Goal: Task Accomplishment & Management: Use online tool/utility

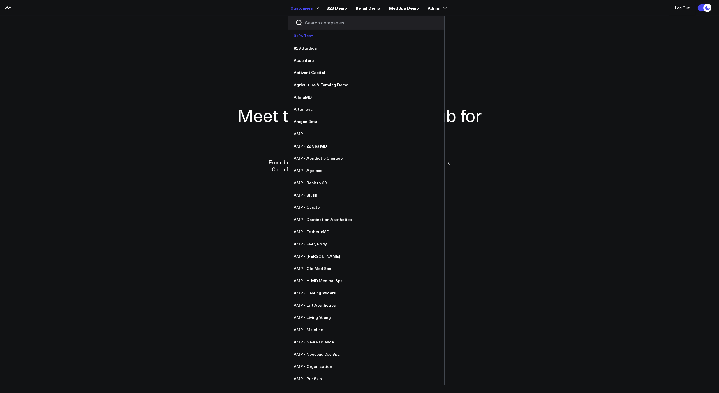
click at [314, 30] on link "3725 Test" at bounding box center [366, 36] width 156 height 12
click at [313, 20] on input "Search companies input" at bounding box center [371, 23] width 132 height 6
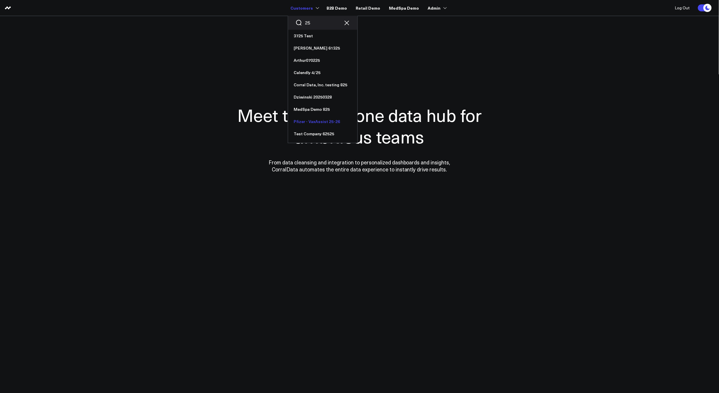
type input "25"
click at [342, 123] on link "Pfizer - VaxAssist 25-26" at bounding box center [322, 121] width 69 height 12
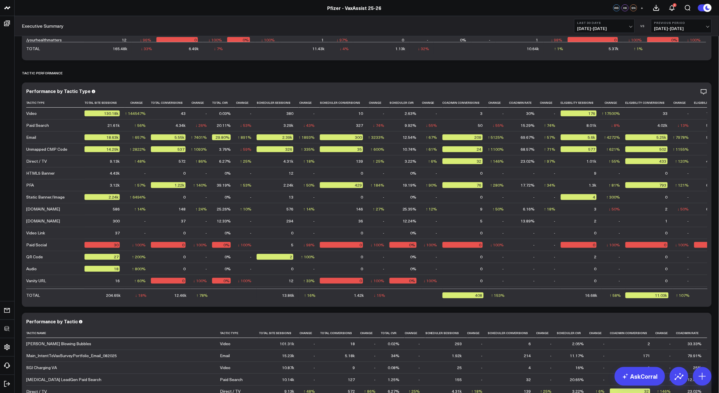
scroll to position [801, 0]
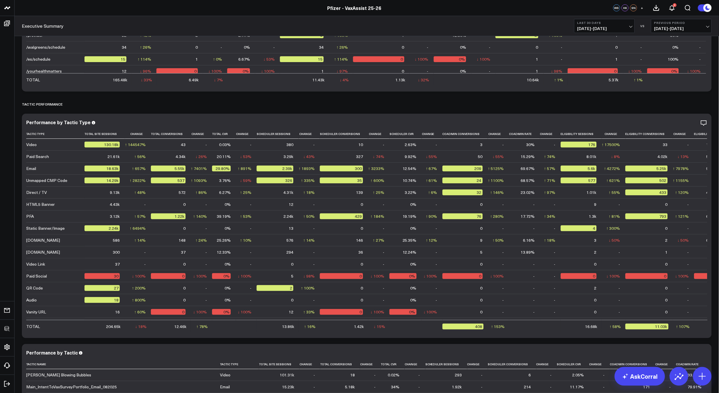
click at [613, 24] on button "Last 30 Days 07/20/25 - 08/18/25" at bounding box center [604, 26] width 61 height 14
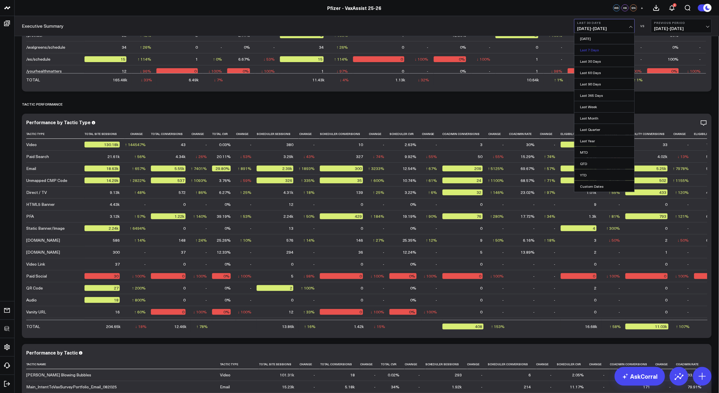
click at [597, 47] on link "Last 7 Days" at bounding box center [605, 49] width 60 height 11
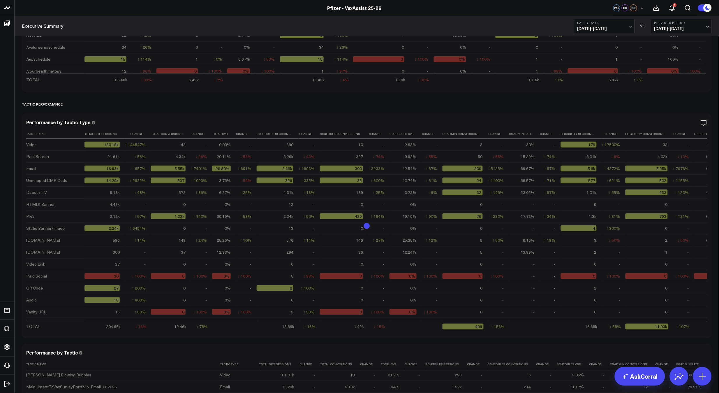
click at [719, 106] on div "North Star Primary KPIs Modify via AI Copy link to widget Ask support Remove Cr…" at bounding box center [367, 38] width 705 height 1597
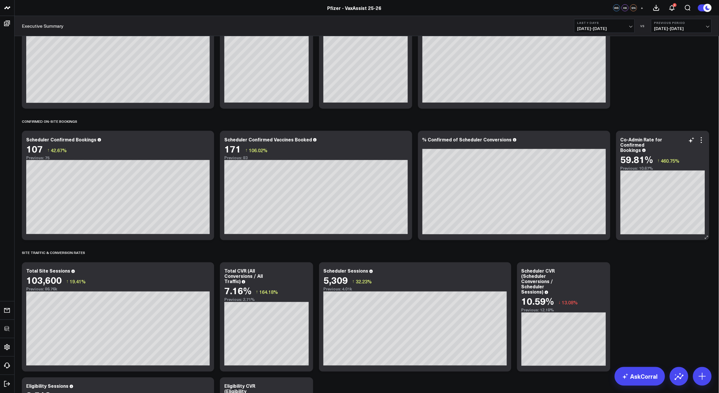
scroll to position [202, 0]
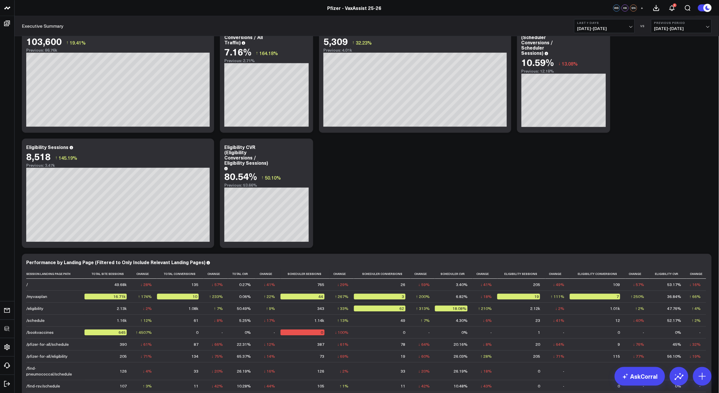
scroll to position [0, 0]
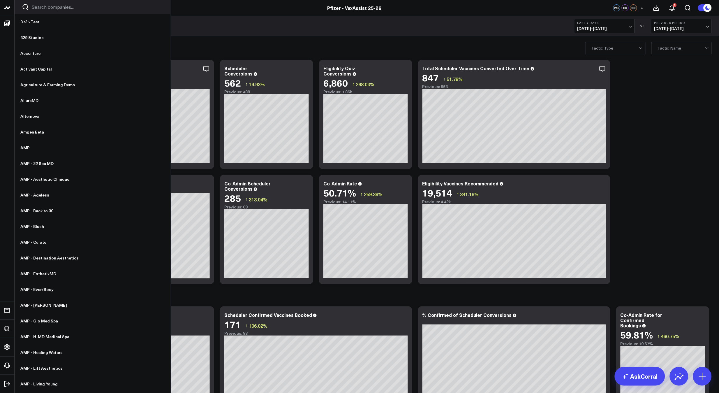
click at [55, 8] on input "Search companies input" at bounding box center [98, 7] width 132 height 6
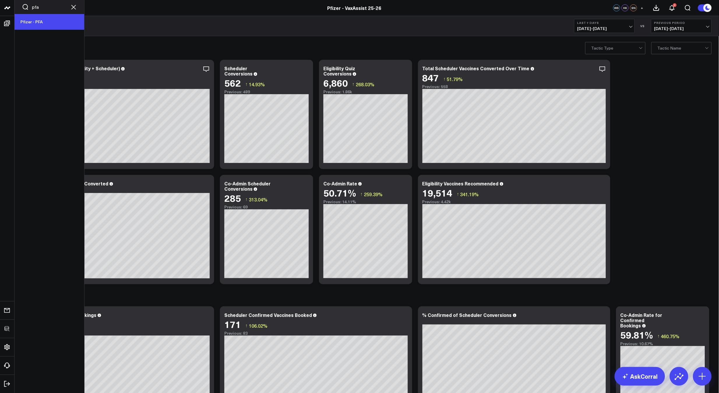
type input "pfa"
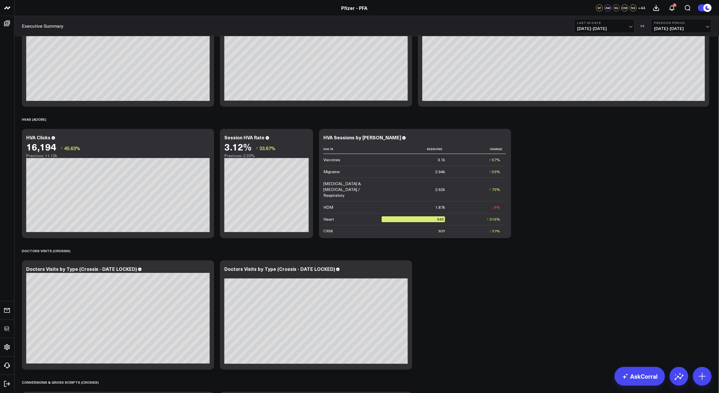
scroll to position [661, 0]
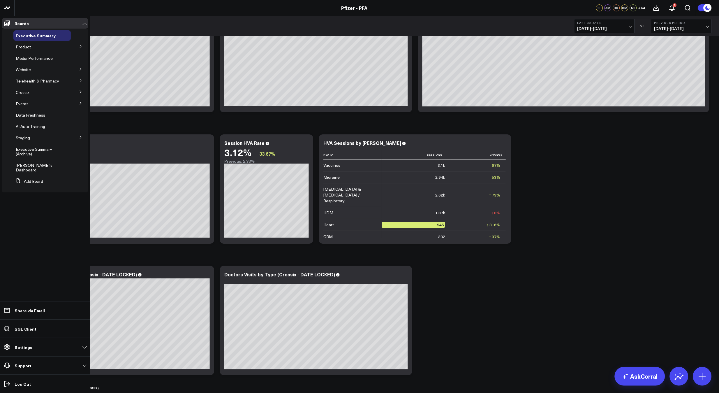
click at [79, 46] on icon at bounding box center [80, 46] width 3 height 3
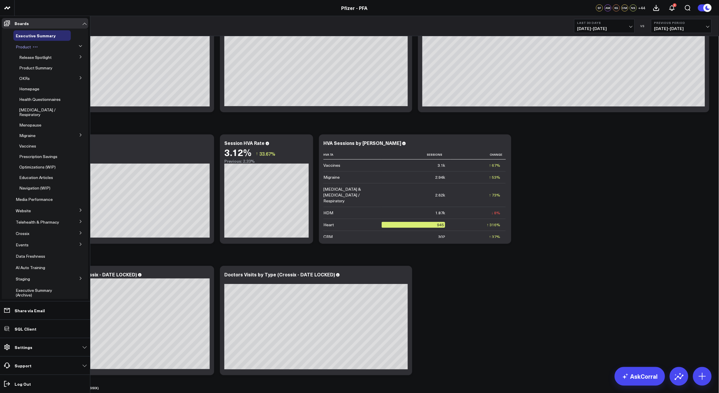
click at [25, 48] on span "Product" at bounding box center [23, 47] width 15 height 6
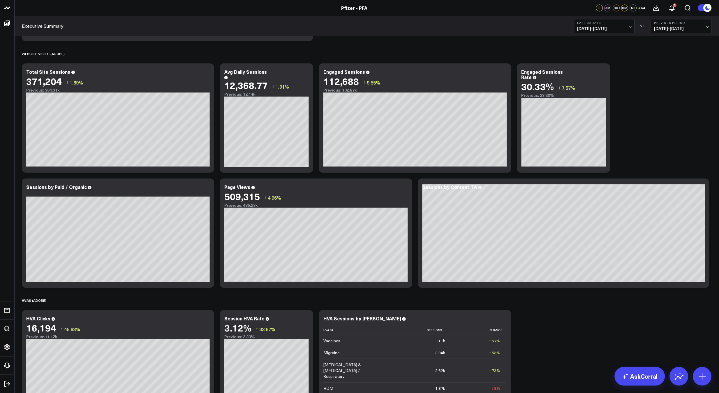
scroll to position [445, 0]
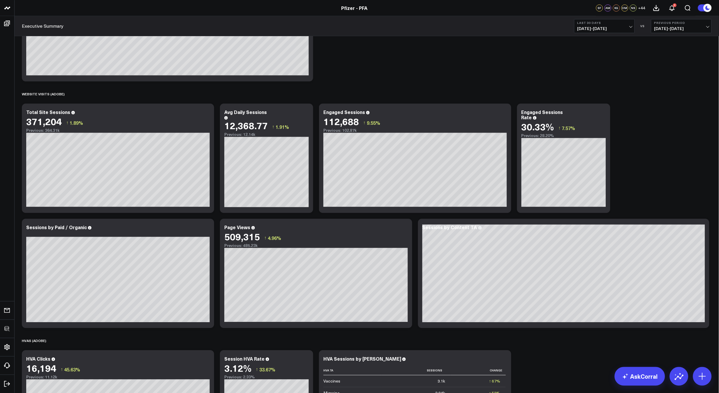
click at [641, 171] on div "SPEND (PUBLICIS) Modify via AI Copy link to widget Ask support Remove Create li…" at bounding box center [367, 158] width 696 height 1134
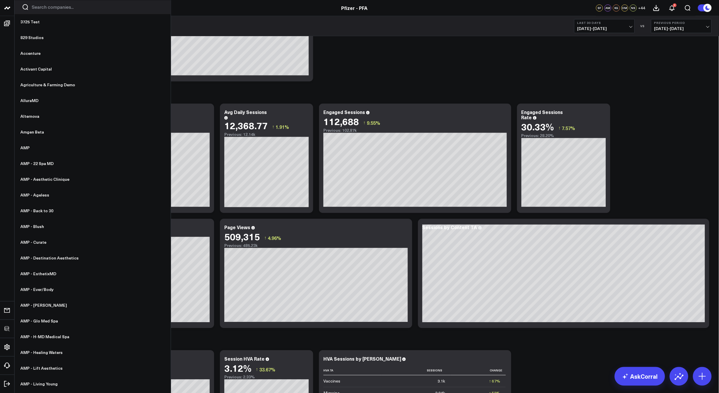
click at [39, 8] on input "Search companies input" at bounding box center [98, 7] width 132 height 6
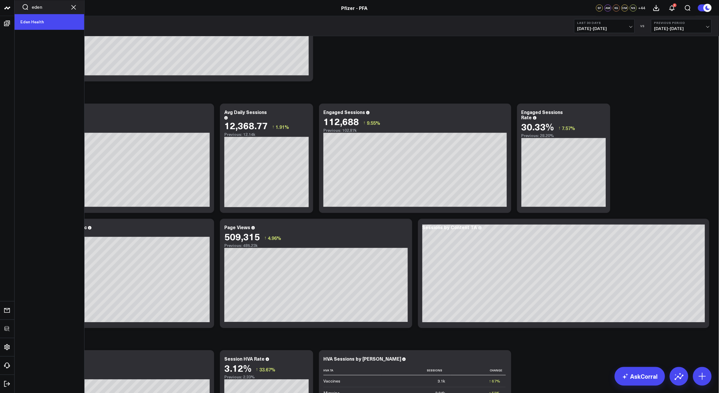
type input "eden"
click at [35, 27] on link "Eden Health" at bounding box center [50, 22] width 70 height 16
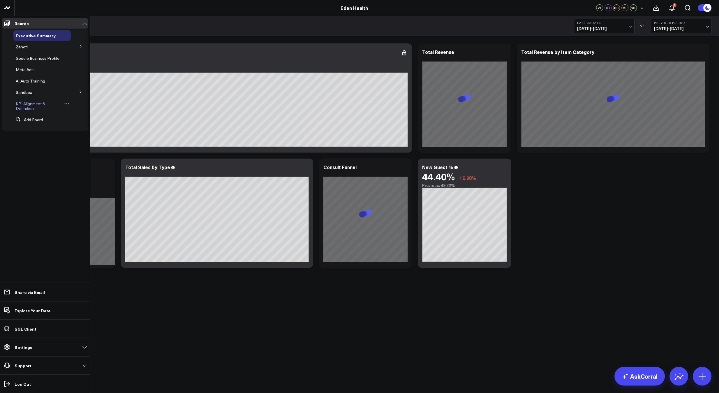
click at [31, 106] on span "KPI Alignment & Definition" at bounding box center [31, 106] width 30 height 10
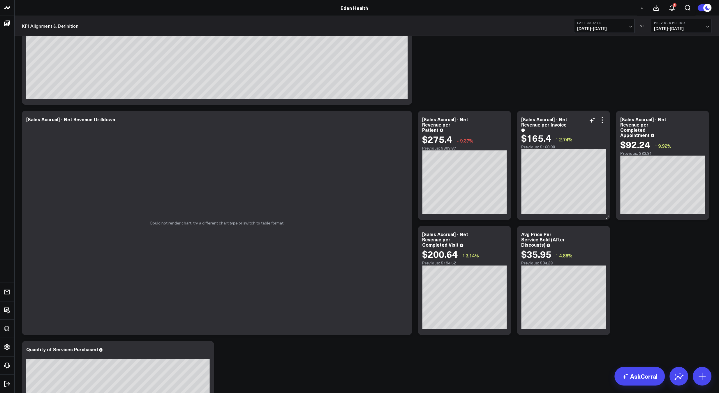
scroll to position [159, 0]
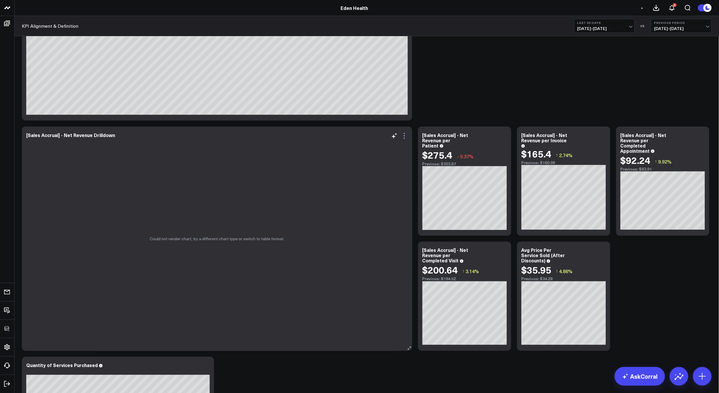
click at [406, 133] on icon at bounding box center [404, 135] width 7 height 7
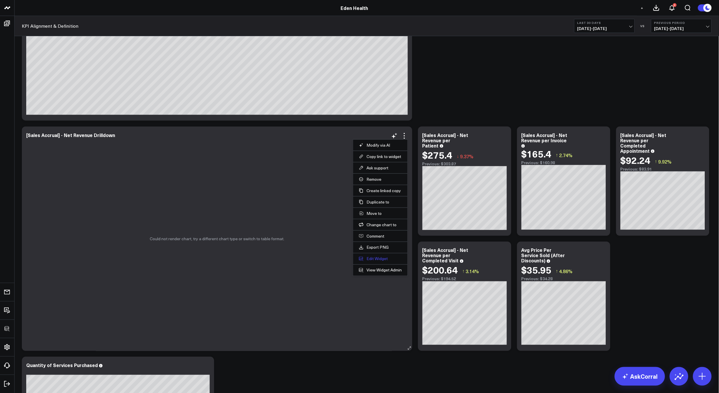
click at [382, 260] on button "Edit Widget" at bounding box center [380, 258] width 43 height 5
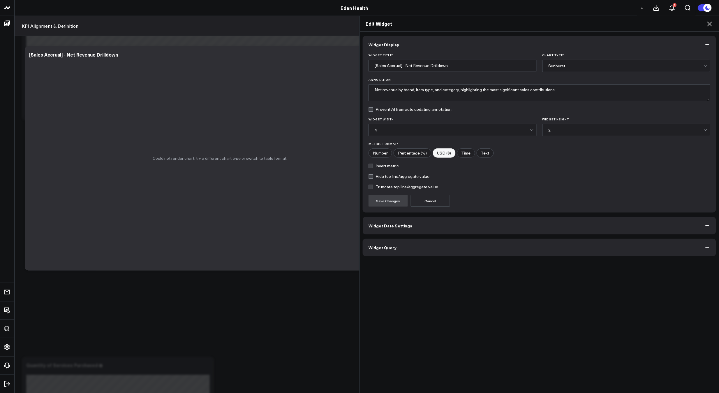
click at [413, 254] on button "Widget Query" at bounding box center [540, 247] width 354 height 17
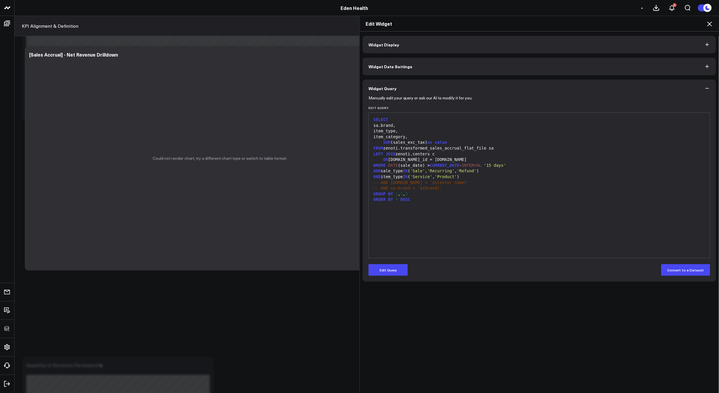
click at [412, 254] on div "SELECT sa.brand, item_type, item_category, SUM (sales_exc_tax) as value FROM ze…" at bounding box center [539, 185] width 335 height 139
click at [394, 268] on button "Edit Query" at bounding box center [388, 270] width 39 height 12
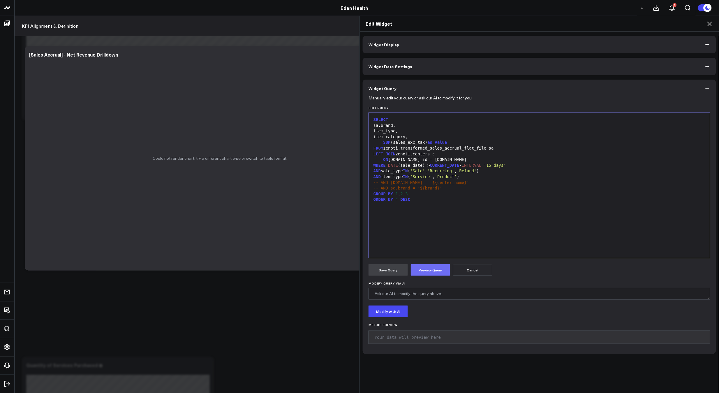
click at [430, 268] on button "Preview Query" at bounding box center [430, 270] width 39 height 12
click at [470, 214] on div "SELECT sa.brand, item_type, item_category, SUM (sales_exc_tax) as value FROM ze…" at bounding box center [539, 185] width 335 height 139
click at [397, 126] on div "sa.brand," at bounding box center [539, 126] width 335 height 6
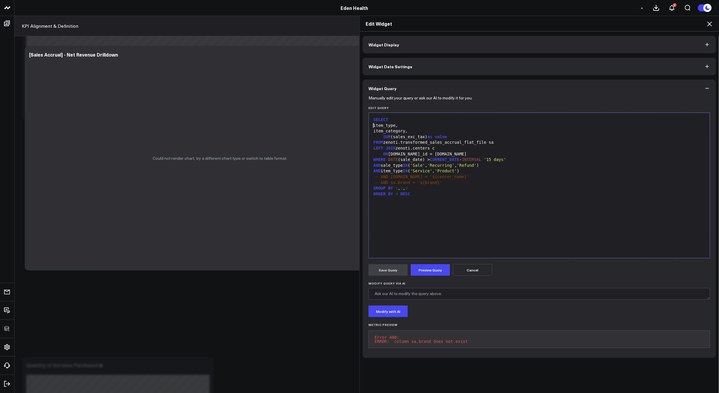
click at [418, 186] on div "GROUP BY 1 , 2 , 3" at bounding box center [539, 188] width 335 height 6
click at [397, 195] on div "ORDER BY 4 DESC" at bounding box center [539, 194] width 335 height 6
click at [493, 234] on div "SELECT item_type, item_category, SUM (sales_exc_tax) as value FROM zenoti.trans…" at bounding box center [539, 185] width 335 height 139
click at [414, 124] on div "item_type," at bounding box center [539, 126] width 335 height 6
click at [421, 235] on div "SELECT item_type, item_category, SUM (sales_exc_tax) as value FROM zenoti.trans…" at bounding box center [539, 185] width 335 height 139
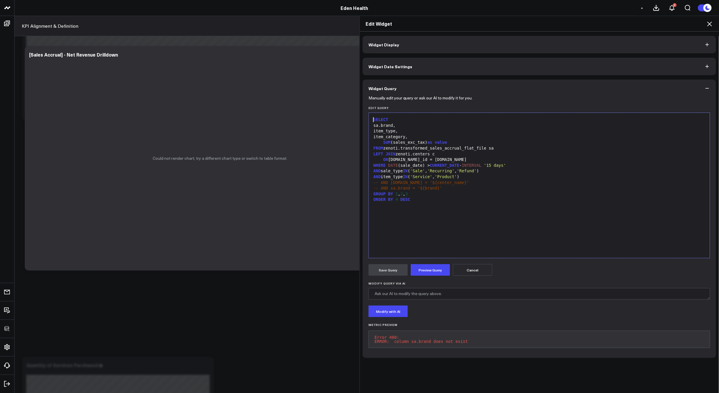
click at [449, 201] on div "ORDER BY 4 DESC" at bounding box center [539, 200] width 335 height 6
drag, startPoint x: 408, startPoint y: 125, endPoint x: 360, endPoint y: 124, distance: 48.1
click at [363, 124] on div "Manually edit your query or ask our AI to modify it for you. Edit Query Selecti…" at bounding box center [540, 227] width 354 height 261
click at [414, 127] on div "sa.brand," at bounding box center [539, 126] width 335 height 6
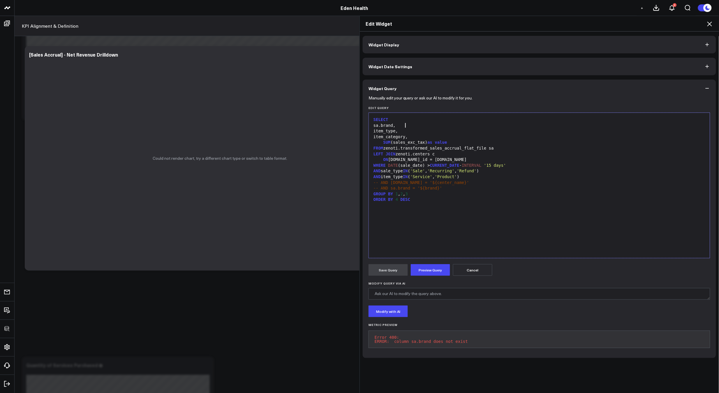
click at [414, 127] on div "sa.brand," at bounding box center [539, 126] width 335 height 6
click at [414, 189] on div "GROUP BY 1 , 2 , 3" at bounding box center [539, 188] width 335 height 6
click at [397, 193] on div "ORDER BY 4 DESC" at bounding box center [539, 194] width 335 height 6
click at [446, 220] on div "SELECT item_type, item_category, SUM (sales_exc_tax) as value FROM zenoti.trans…" at bounding box center [539, 185] width 335 height 139
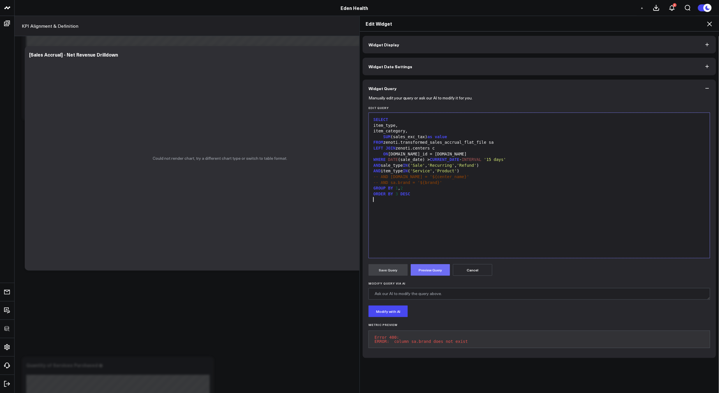
click at [427, 269] on button "Preview Query" at bounding box center [430, 270] width 39 height 12
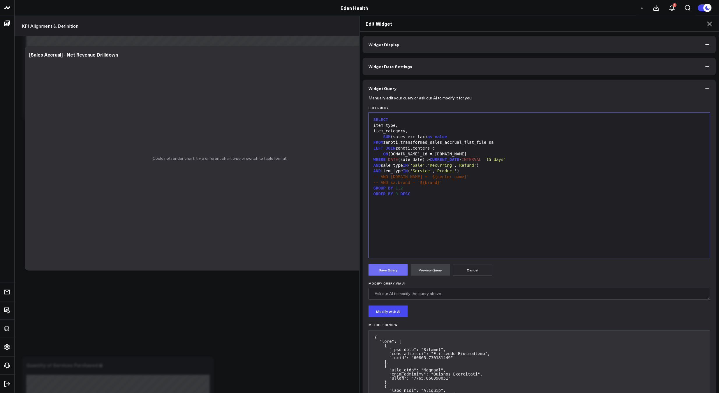
click at [380, 269] on button "Save Query" at bounding box center [388, 270] width 39 height 12
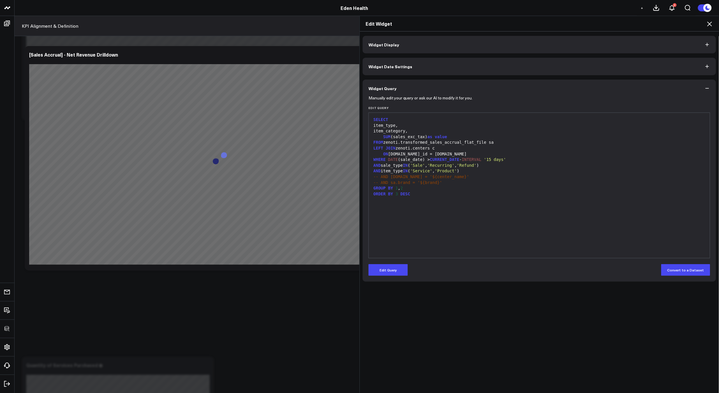
click at [713, 22] on icon at bounding box center [709, 23] width 7 height 7
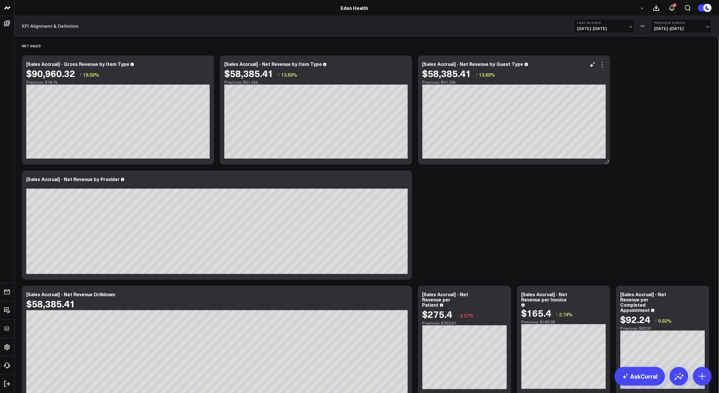
click at [602, 66] on icon at bounding box center [602, 64] width 7 height 7
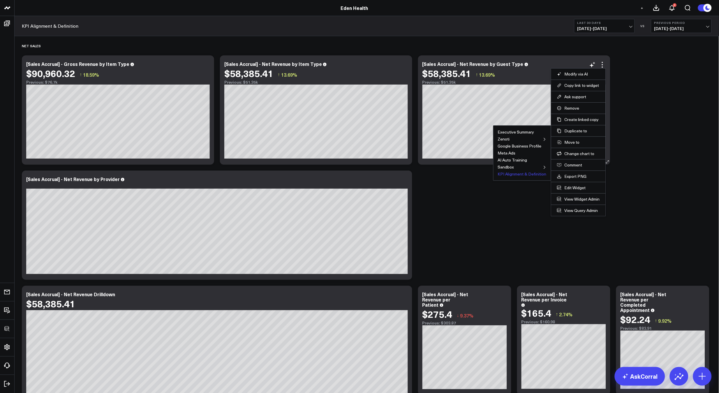
click at [517, 173] on button "KPI Alignment & Definition" at bounding box center [522, 174] width 49 height 4
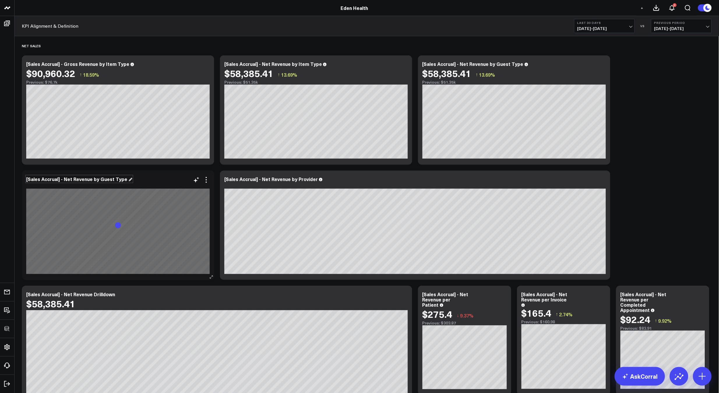
click at [105, 180] on div "[Sales Accrual] - Net Revenue by Guest Type" at bounding box center [79, 179] width 106 height 6
click at [91, 180] on div "[Sales Accrual] - Net Revenue by Guest Type" at bounding box center [79, 179] width 106 height 6
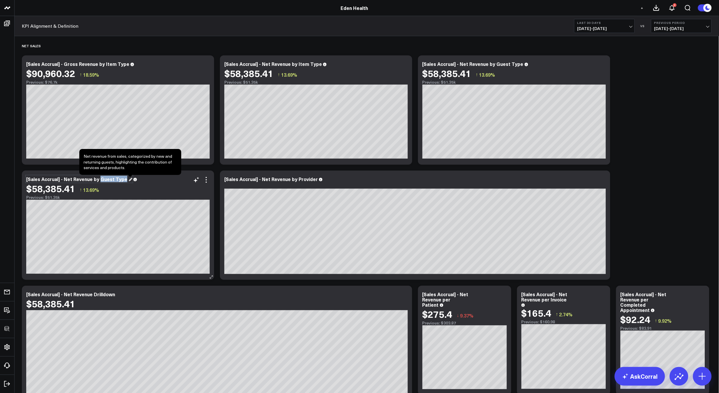
drag, startPoint x: 99, startPoint y: 179, endPoint x: 130, endPoint y: 179, distance: 31.2
click at [130, 179] on div "[Sales Accrual] - Net Revenue by Guest Type" at bounding box center [118, 178] width 184 height 5
click at [208, 181] on icon at bounding box center [206, 179] width 7 height 7
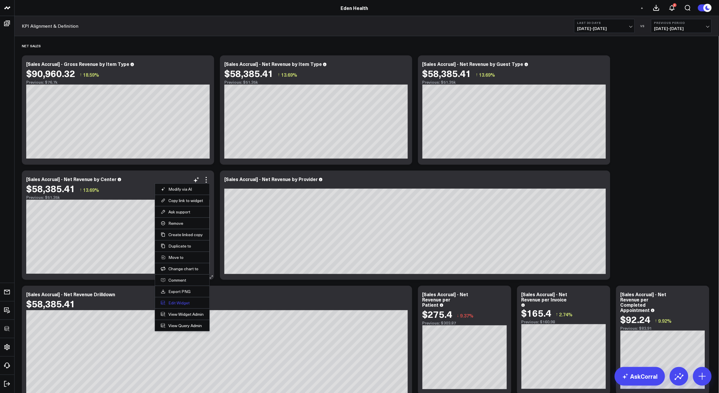
click at [181, 300] on button "Edit Widget" at bounding box center [182, 302] width 43 height 5
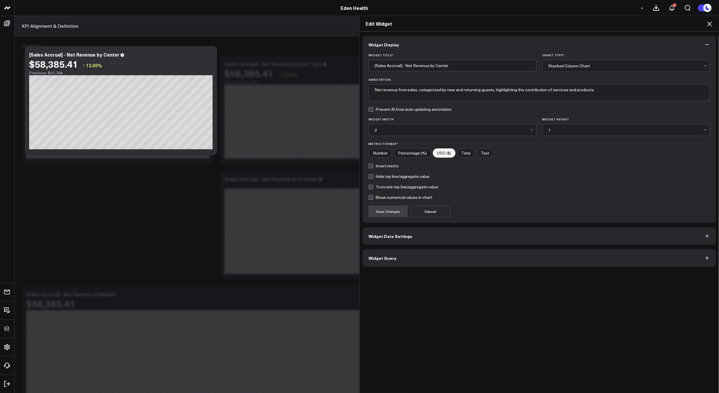
click at [412, 249] on div "Widget Display Widget Title * [Sales Accrual] - Net Revenue by Center Chart Typ…" at bounding box center [540, 151] width 354 height 231
click at [411, 255] on button "Widget Query" at bounding box center [540, 257] width 354 height 17
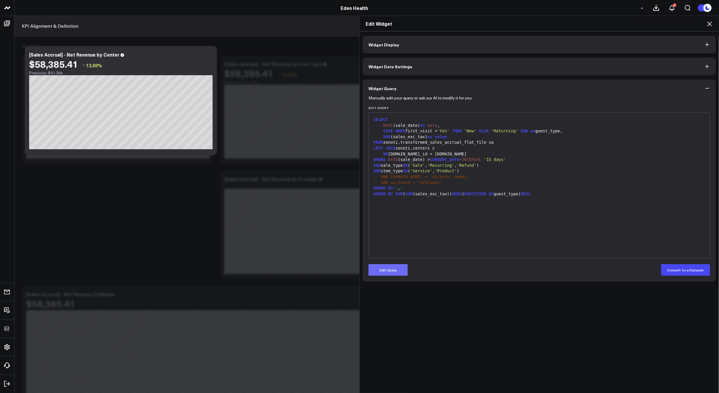
click at [391, 274] on button "Edit Query" at bounding box center [388, 270] width 39 height 12
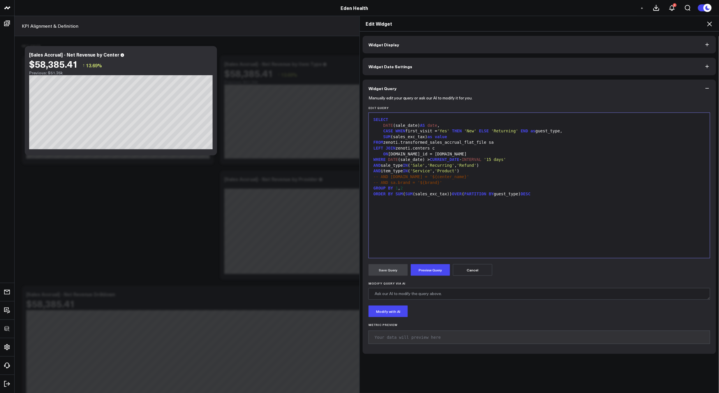
click at [427, 222] on div "SELECT DATE (sale_date) AS date , CASE WHEN first_visit = 'Yes' THEN 'New' ELSE…" at bounding box center [539, 185] width 335 height 139
click at [448, 125] on div "DATE (sale_date) AS date ," at bounding box center [539, 126] width 335 height 6
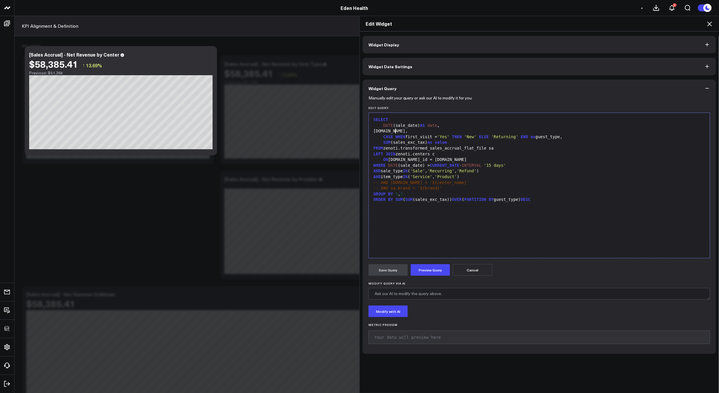
click at [377, 132] on div "c.name," at bounding box center [539, 131] width 335 height 6
click at [424, 193] on div "GROUP BY 1 , 2" at bounding box center [539, 194] width 335 height 6
drag, startPoint x: 499, startPoint y: 201, endPoint x: 523, endPoint y: 199, distance: 24.2
click at [523, 199] on div "ORDER BY SUM ( SUM (sales_exc_tax)) OVER ( PARTITION BY guest_type) DESC" at bounding box center [539, 200] width 335 height 6
click at [481, 138] on div "CASE WHEN first_visit = 'Yes' THEN 'New' ELSE 'Returning' END as guest_type," at bounding box center [539, 137] width 335 height 6
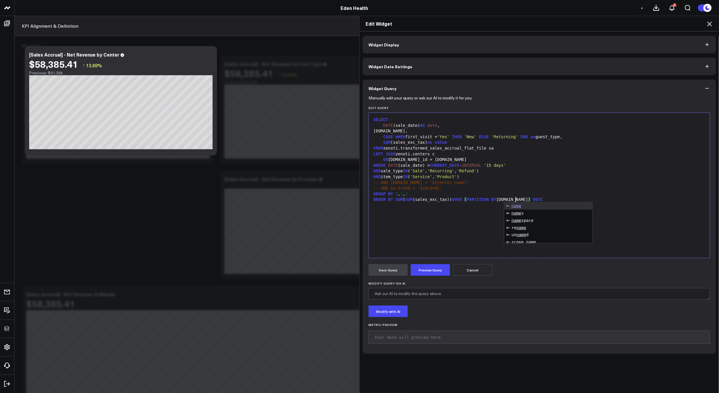
click at [481, 138] on div "CASE WHEN first_visit = 'Yes' THEN 'New' ELSE 'Returning' END as guest_type," at bounding box center [539, 137] width 335 height 6
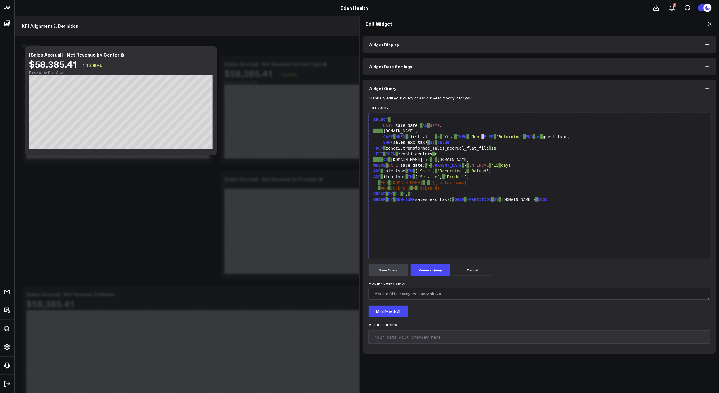
click at [481, 138] on div "CASE WHEN first_visit = 'Yes' THEN 'New' ELSE 'Returning' END as guest_type," at bounding box center [539, 137] width 335 height 6
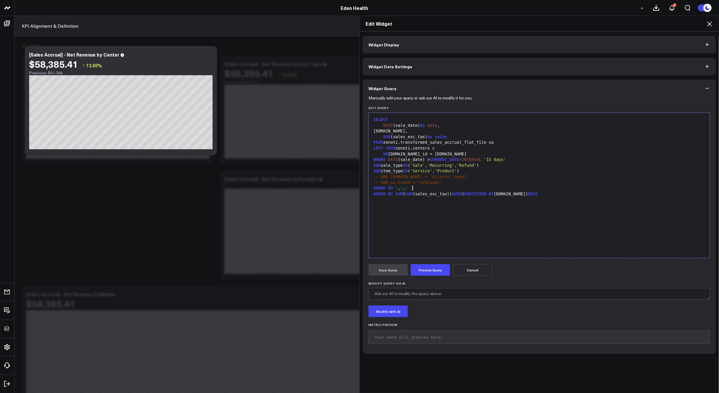
click at [428, 189] on div "GROUP BY 1 , 2 , 3" at bounding box center [539, 188] width 335 height 6
click at [428, 269] on button "Preview Query" at bounding box center [430, 270] width 39 height 12
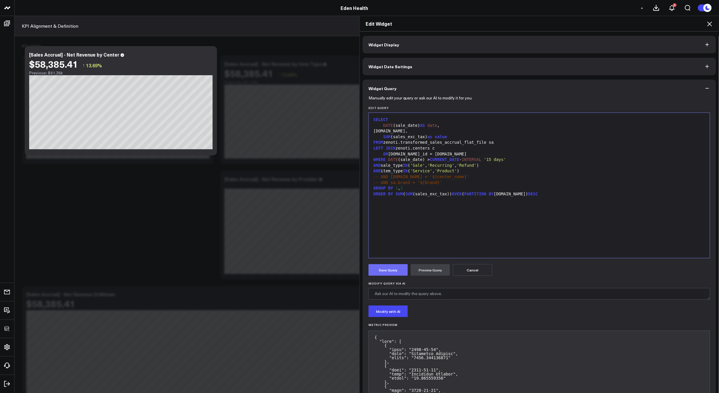
click at [398, 271] on button "Save Query" at bounding box center [388, 270] width 39 height 12
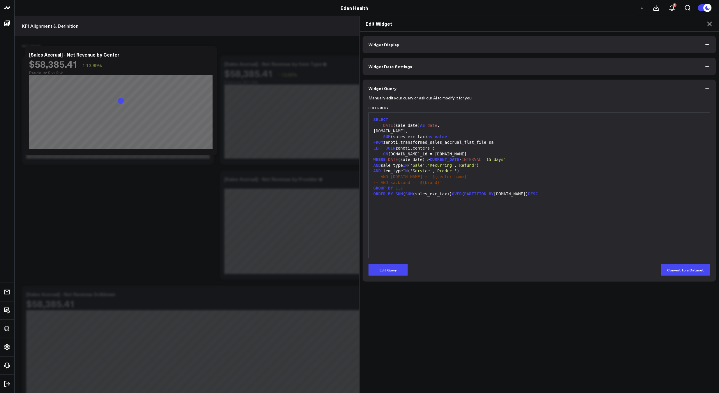
click at [443, 227] on div "SELECT DATE (sale_date) AS date , c.name, SUM (sales_exc_tax) as value FROM zen…" at bounding box center [539, 185] width 335 height 139
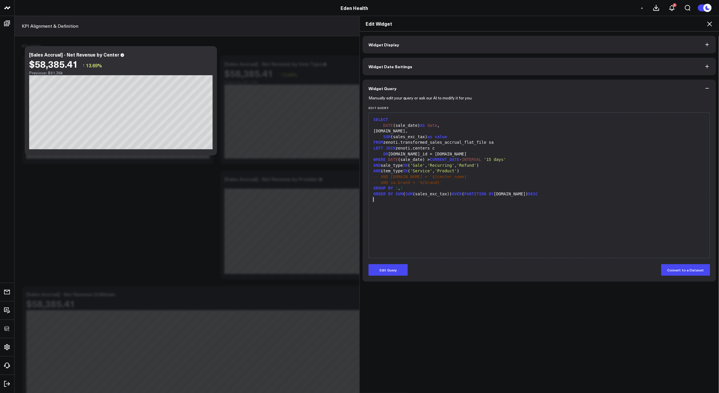
drag, startPoint x: 711, startPoint y: 24, endPoint x: 709, endPoint y: 25, distance: 3.0
click at [711, 24] on icon at bounding box center [709, 23] width 7 height 7
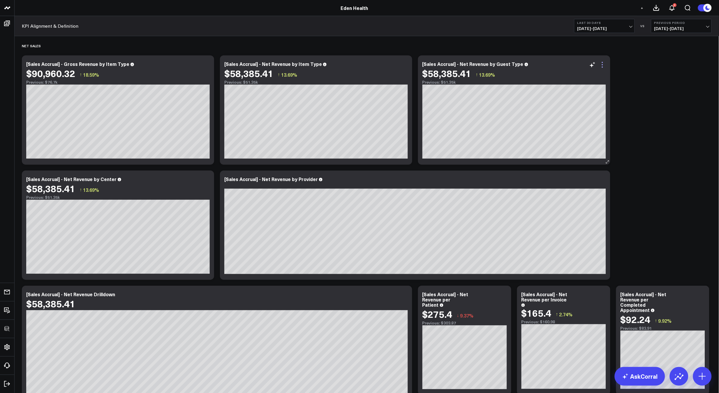
click at [607, 63] on div "[Sales Accrual] - Net Revenue by Guest Type $58,385.41 ↑ 13.69% Previous: $51.3…" at bounding box center [514, 109] width 192 height 109
click at [603, 63] on icon at bounding box center [602, 64] width 7 height 7
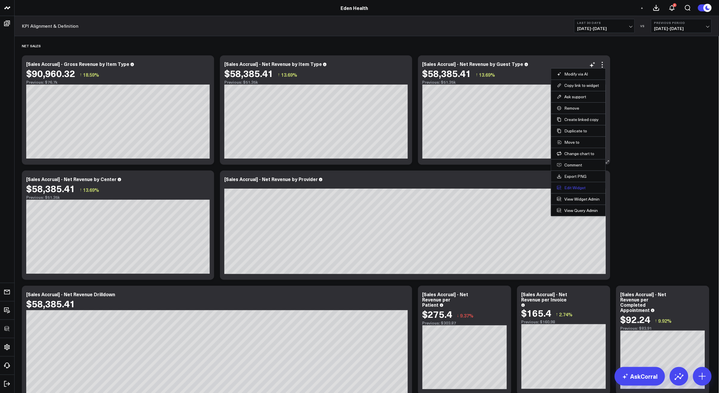
click at [576, 187] on button "Edit Widget" at bounding box center [578, 187] width 43 height 5
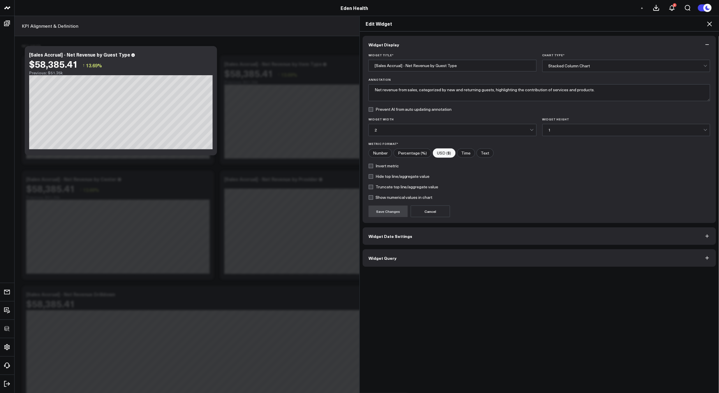
click at [415, 251] on button "Widget Query" at bounding box center [540, 257] width 354 height 17
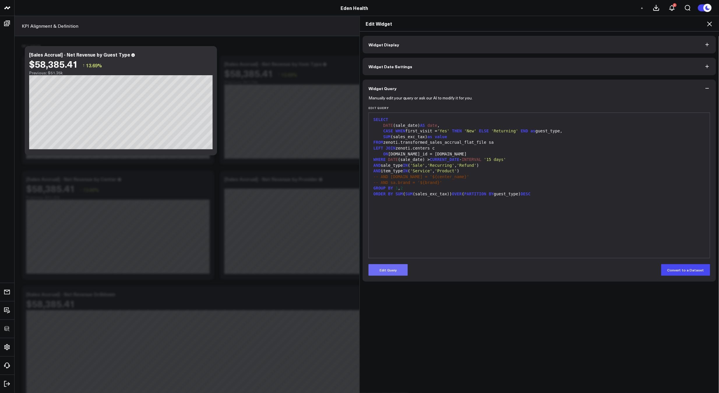
click at [392, 264] on button "Edit Query" at bounding box center [388, 270] width 39 height 12
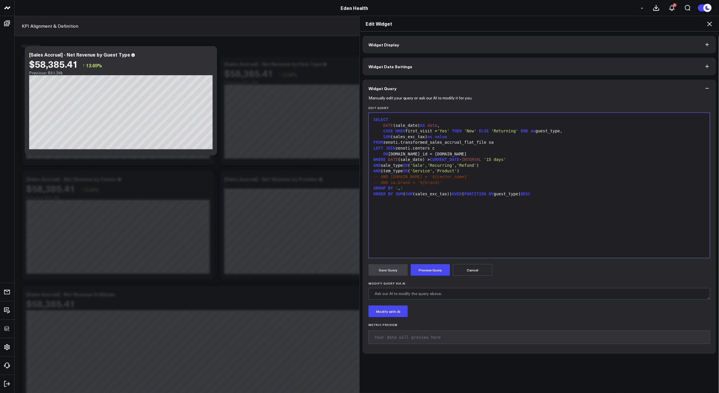
click at [437, 243] on div "SELECT DATE (sale_date) AS date , CASE WHEN first_visit = 'Yes' THEN 'New' ELSE…" at bounding box center [539, 185] width 335 height 139
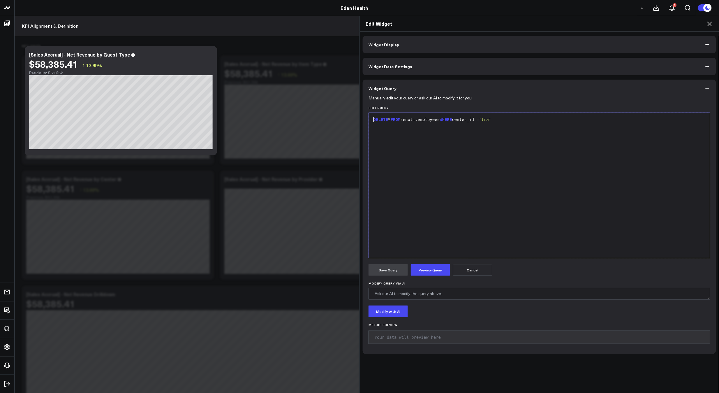
click at [491, 121] on span "'tra'" at bounding box center [485, 119] width 12 height 5
drag, startPoint x: 423, startPoint y: 119, endPoint x: 445, endPoint y: 118, distance: 22.2
click at [445, 118] on div "DELETE * FROM zenoti.employees WHERE center_id = 'training center id'" at bounding box center [539, 120] width 335 height 6
click at [480, 147] on div "DELETE * FROM zenoti.employees WHERE center_id = 'training center id'" at bounding box center [539, 185] width 335 height 139
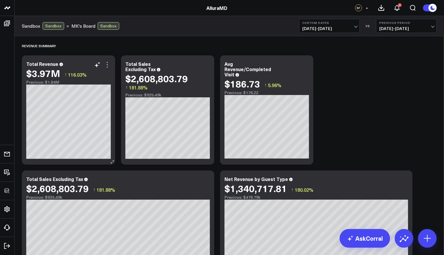
click at [106, 66] on icon at bounding box center [107, 64] width 7 height 7
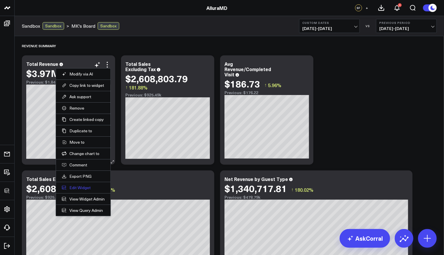
click at [78, 185] on button "Edit Widget" at bounding box center [83, 187] width 43 height 5
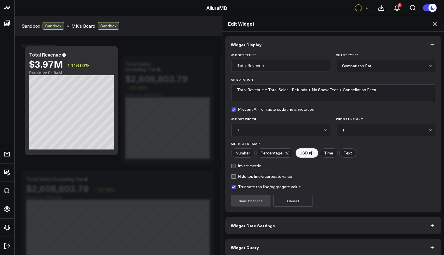
click at [264, 245] on button "Widget Query" at bounding box center [333, 247] width 216 height 17
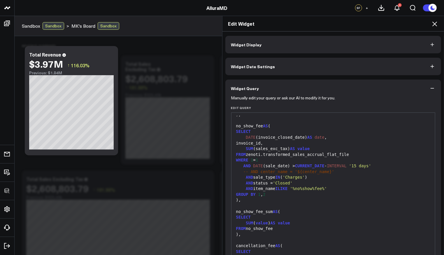
scroll to position [360, 0]
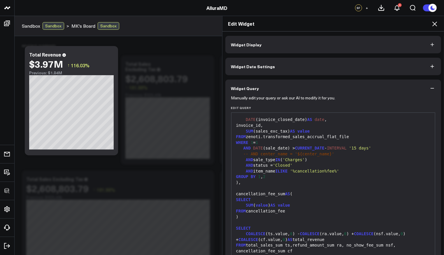
click at [434, 21] on icon at bounding box center [434, 23] width 7 height 7
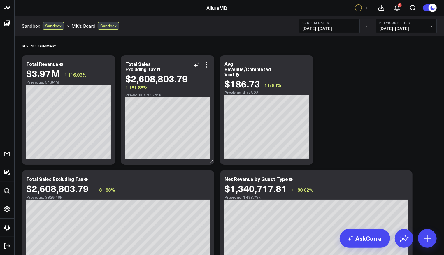
click at [210, 66] on div "Total Sales Excluding Tax $2,608,803.79 ↑ 181.88% Previous: $925.49k" at bounding box center [167, 109] width 93 height 109
click at [208, 67] on icon at bounding box center [206, 64] width 7 height 7
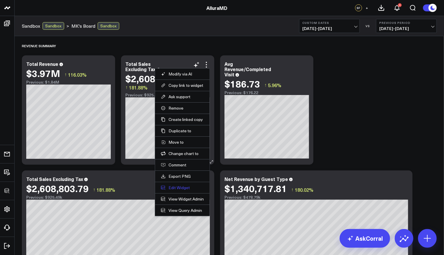
click at [181, 185] on button "Edit Widget" at bounding box center [182, 187] width 43 height 5
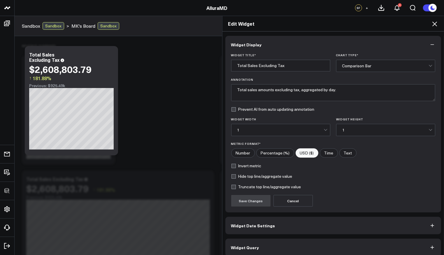
click at [283, 243] on button "Widget Query" at bounding box center [333, 247] width 216 height 17
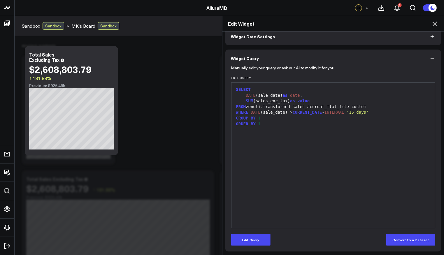
scroll to position [30, 0]
click at [262, 231] on form "Manually edit your query or ask our AI to modify it for you. Edit Query 9 1 2 3…" at bounding box center [333, 156] width 204 height 179
click at [263, 238] on button "Edit Query" at bounding box center [250, 240] width 39 height 12
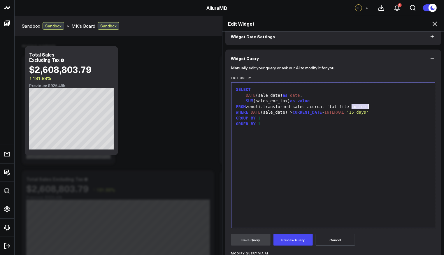
drag, startPoint x: 349, startPoint y: 106, endPoint x: 381, endPoint y: 106, distance: 32.1
click at [381, 106] on div "FROM zenoti.transformed_sales_accrual_flat_file_custom" at bounding box center [333, 107] width 198 height 6
click at [291, 237] on button "Preview Query" at bounding box center [292, 240] width 39 height 12
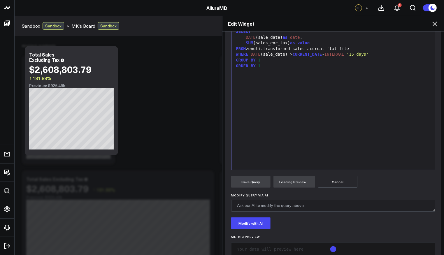
scroll to position [102, 0]
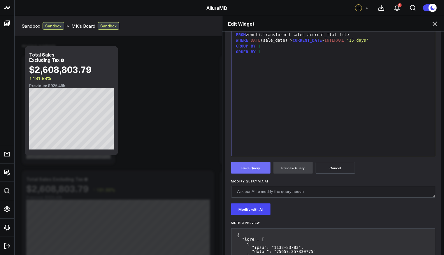
click at [252, 165] on button "Save Query" at bounding box center [250, 168] width 39 height 12
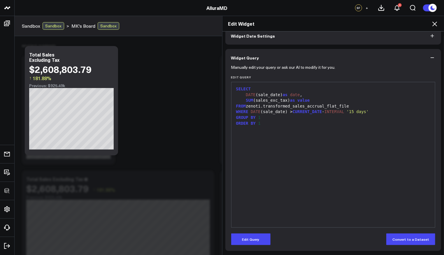
scroll to position [30, 0]
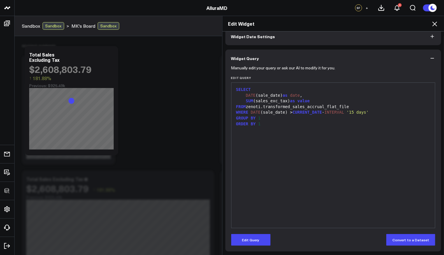
click at [435, 24] on icon at bounding box center [434, 24] width 5 height 5
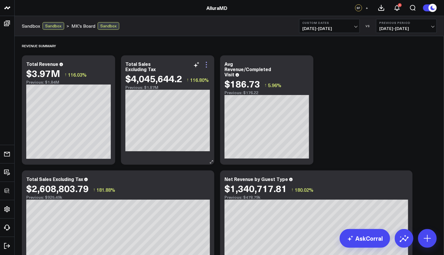
click at [209, 65] on icon at bounding box center [206, 64] width 7 height 7
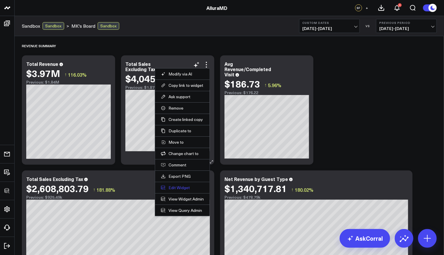
click at [187, 186] on button "Edit Widget" at bounding box center [182, 187] width 43 height 5
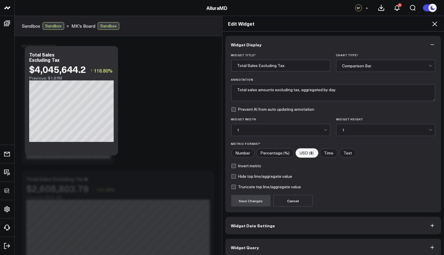
click at [270, 242] on button "Widget Query" at bounding box center [333, 247] width 216 height 17
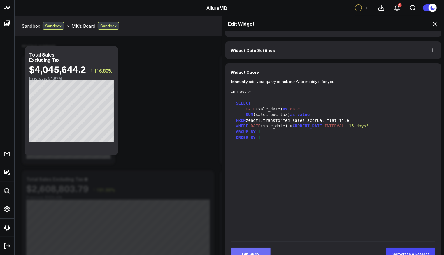
scroll to position [30, 0]
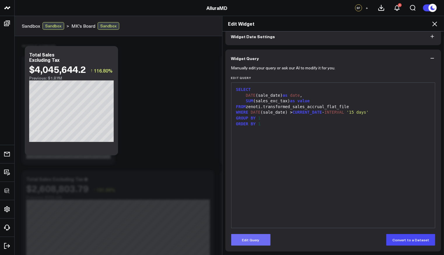
click at [251, 240] on button "Edit Query" at bounding box center [250, 240] width 39 height 12
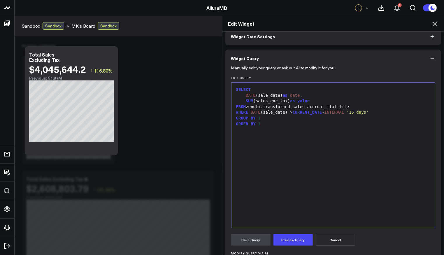
click at [355, 105] on div "FROM zenoti.transformed_sales_accrual_flat_file" at bounding box center [333, 107] width 198 height 6
click at [298, 236] on button "Preview Query" at bounding box center [292, 240] width 39 height 12
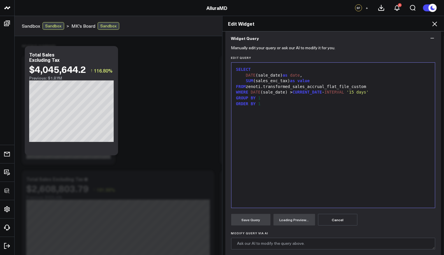
scroll to position [102, 0]
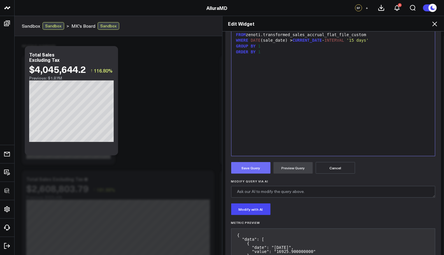
click at [247, 167] on button "Save Query" at bounding box center [250, 168] width 39 height 12
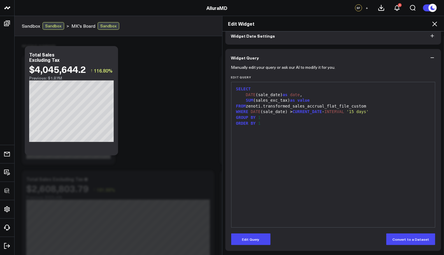
scroll to position [30, 0]
click at [436, 26] on icon at bounding box center [434, 23] width 7 height 7
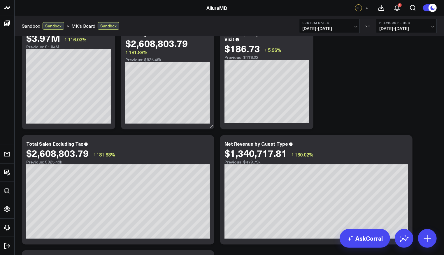
scroll to position [108, 0]
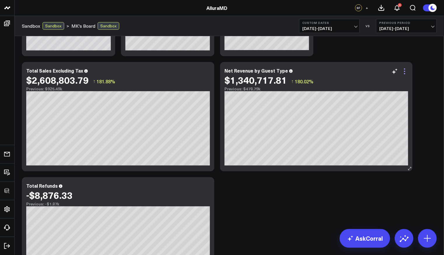
click at [407, 72] on icon at bounding box center [404, 71] width 7 height 7
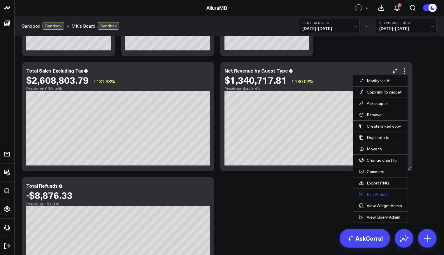
click at [365, 193] on button "Edit Widget" at bounding box center [380, 194] width 43 height 5
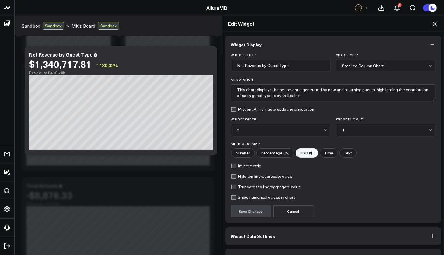
click at [268, 251] on button "Widget Query" at bounding box center [333, 257] width 216 height 17
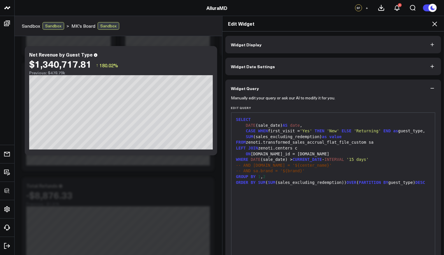
click at [436, 27] on icon at bounding box center [434, 23] width 7 height 7
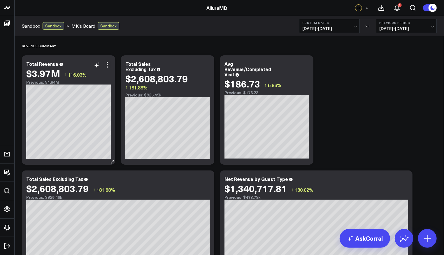
click at [111, 64] on div "Total Revenue $3.97M ↑ 116.03% Previous: $1.84M" at bounding box center [68, 109] width 93 height 109
click at [110, 64] on icon at bounding box center [107, 64] width 7 height 7
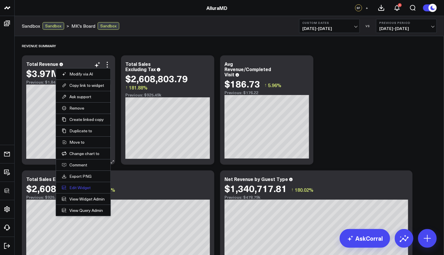
click at [81, 188] on button "Edit Widget" at bounding box center [83, 187] width 43 height 5
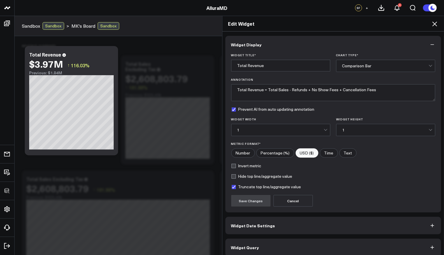
click at [314, 252] on button "Widget Query" at bounding box center [333, 247] width 216 height 17
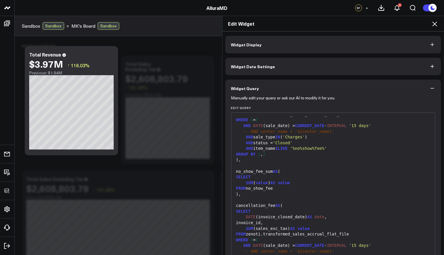
scroll to position [345, 0]
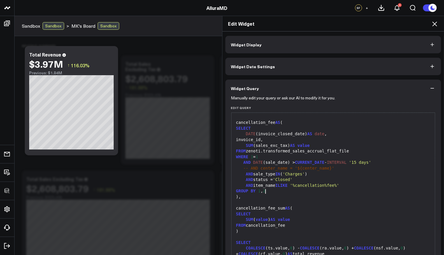
click at [324, 194] on div "GROUP BY 1 , 2" at bounding box center [333, 191] width 198 height 6
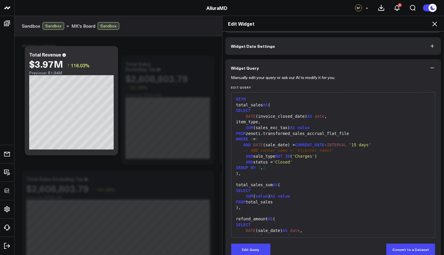
scroll to position [0, 0]
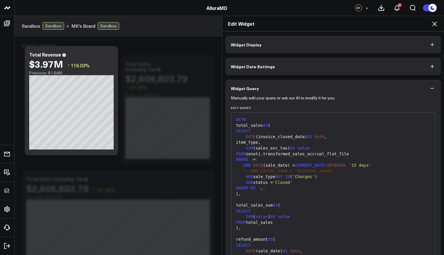
click at [437, 23] on icon at bounding box center [434, 23] width 7 height 7
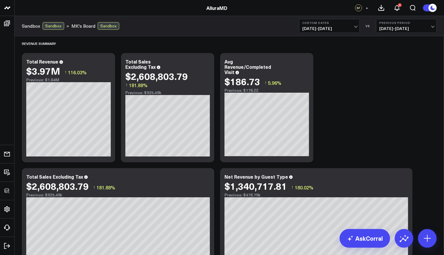
scroll to position [19, 0]
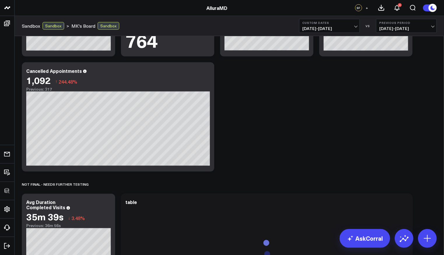
scroll to position [0, 0]
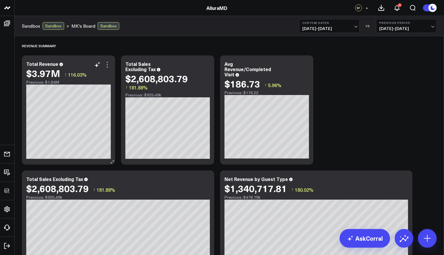
click at [110, 64] on icon at bounding box center [107, 64] width 7 height 7
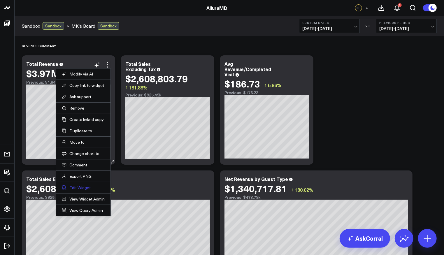
click at [81, 188] on button "Edit Widget" at bounding box center [83, 187] width 43 height 5
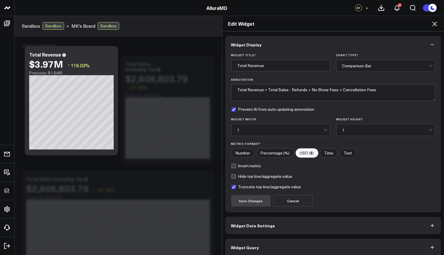
click at [289, 242] on button "Widget Query" at bounding box center [333, 247] width 216 height 17
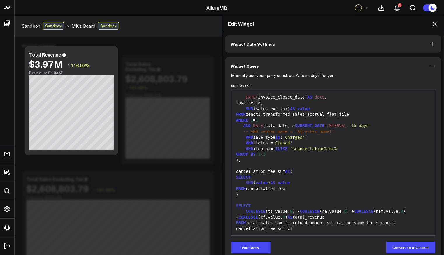
scroll to position [30, 0]
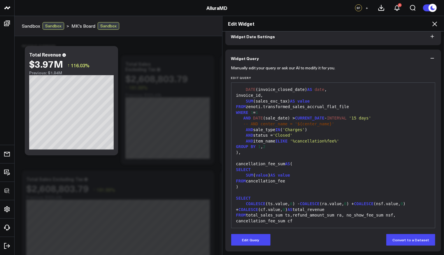
click at [437, 26] on icon at bounding box center [434, 23] width 7 height 7
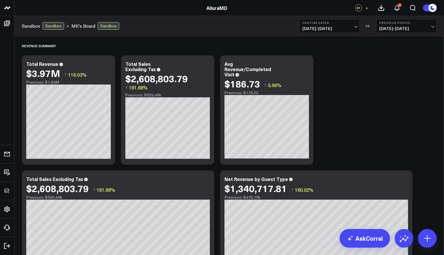
click at [110, 63] on icon at bounding box center [107, 64] width 7 height 7
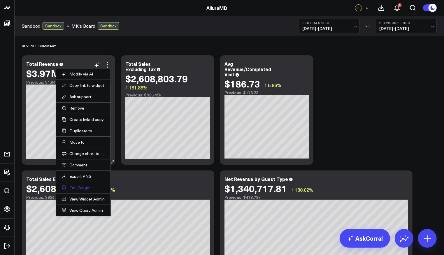
click at [80, 185] on button "Edit Widget" at bounding box center [83, 187] width 43 height 5
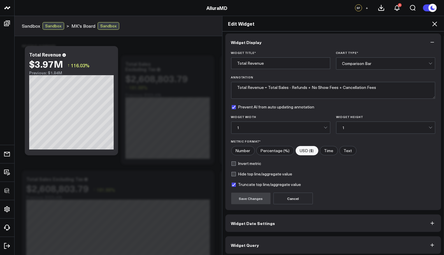
scroll to position [4, 0]
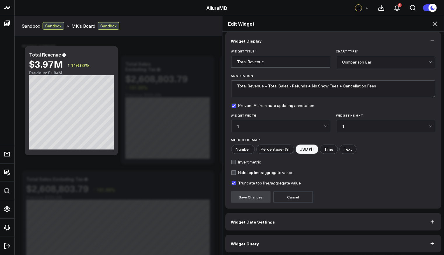
click at [285, 235] on button "Widget Query" at bounding box center [333, 243] width 216 height 17
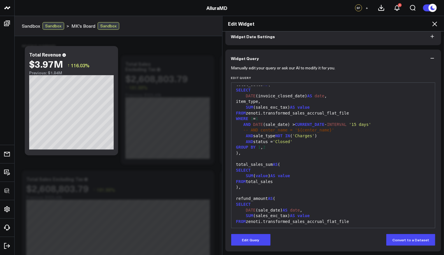
scroll to position [0, 0]
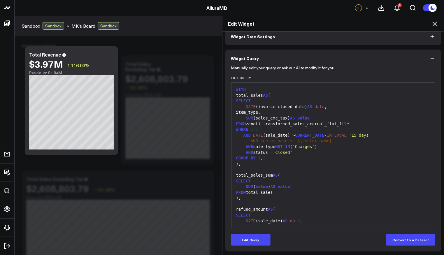
click at [434, 25] on icon at bounding box center [434, 23] width 7 height 7
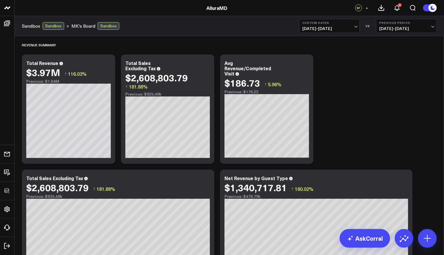
scroll to position [1, 0]
click at [107, 64] on icon at bounding box center [107, 63] width 7 height 7
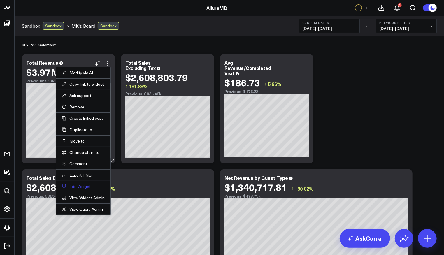
click at [80, 186] on button "Edit Widget" at bounding box center [83, 186] width 43 height 5
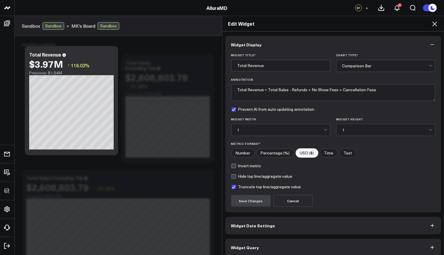
click at [287, 254] on button "Widget Query" at bounding box center [333, 247] width 216 height 17
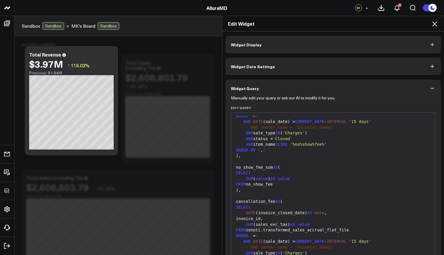
scroll to position [277, 0]
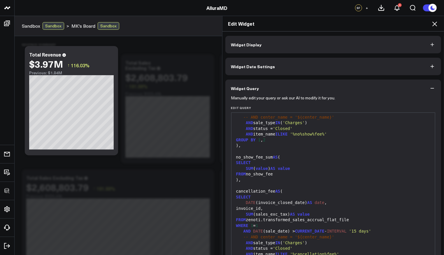
click at [432, 25] on icon at bounding box center [434, 23] width 7 height 7
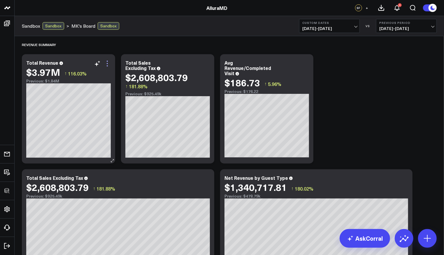
click at [106, 63] on icon at bounding box center [107, 63] width 7 height 7
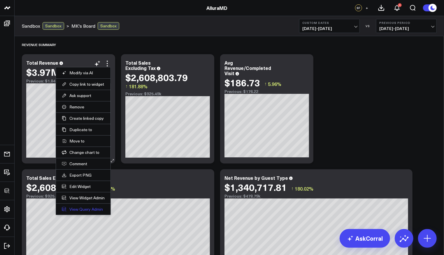
click at [79, 207] on link "View Query Admin" at bounding box center [83, 209] width 43 height 5
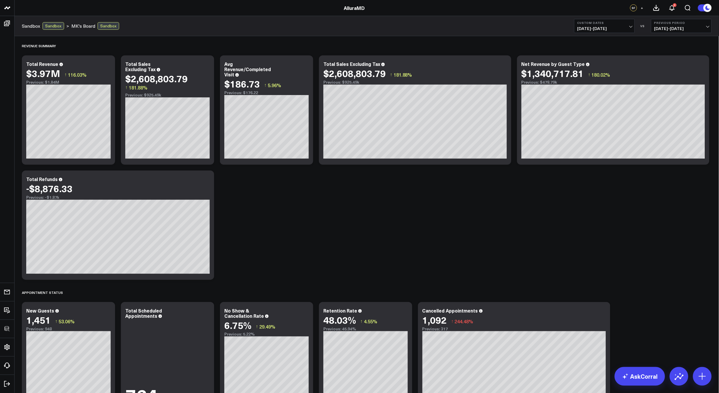
click at [386, 234] on div "Revenue Summary Modify via AI Copy link to widget Ask support Remove Create lin…" at bounding box center [367, 348] width 696 height 625
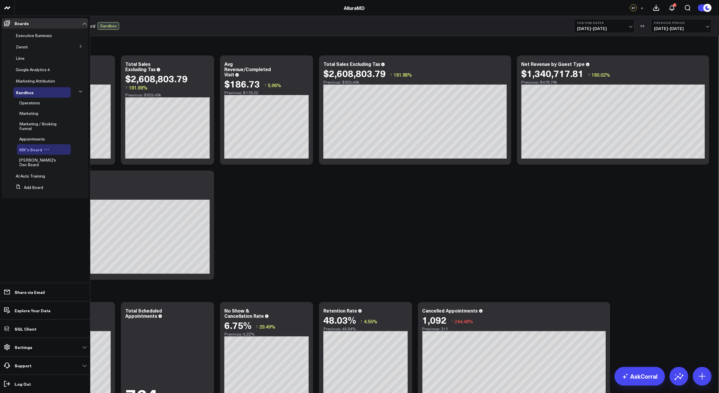
click at [45, 150] on icon at bounding box center [46, 149] width 5 height 5
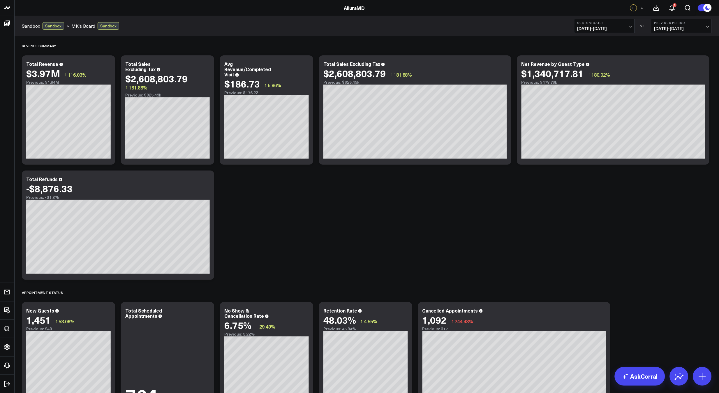
drag, startPoint x: 414, startPoint y: 222, endPoint x: 440, endPoint y: 200, distance: 34.4
click at [414, 222] on div "Revenue Summary Modify via AI Copy link to widget Ask support Remove Create lin…" at bounding box center [367, 348] width 696 height 625
click at [444, 189] on div "Revenue Summary Modify via AI Copy link to widget Ask support Remove Create lin…" at bounding box center [367, 348] width 696 height 625
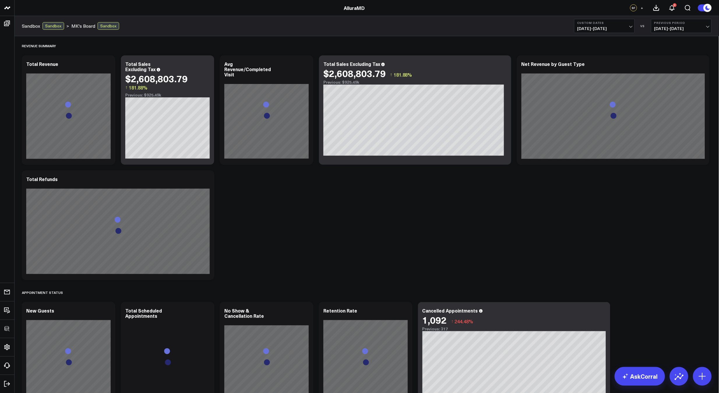
click at [401, 209] on div "Revenue Summary Modify via AI Copy link to widget Ask support Remove Create lin…" at bounding box center [367, 348] width 696 height 625
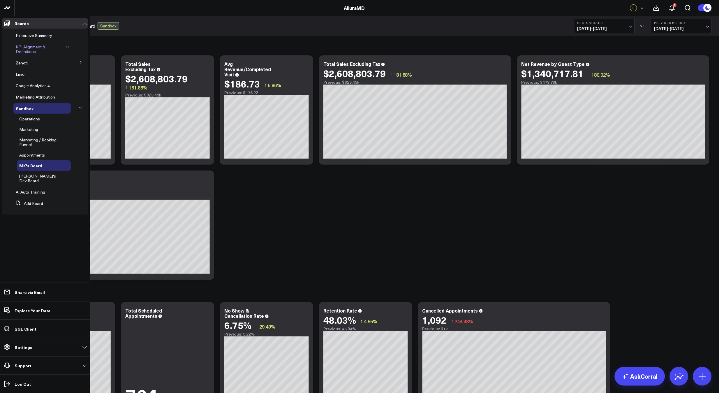
click at [31, 46] on span "KPI Alignment & Definitions" at bounding box center [31, 49] width 30 height 10
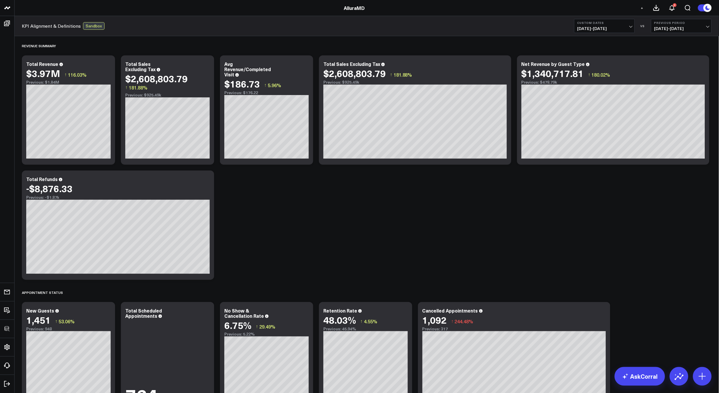
click at [557, 211] on div "Revenue Summary Modify via AI Copy link to widget Ask support Remove Create lin…" at bounding box center [367, 348] width 696 height 625
click at [643, 8] on span "+" at bounding box center [642, 8] width 3 height 4
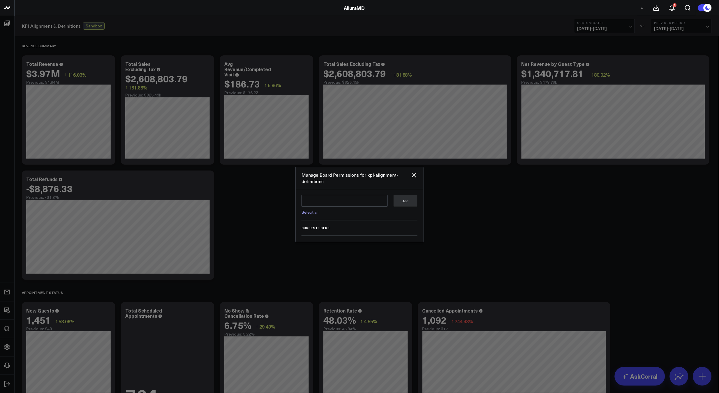
click at [317, 211] on link "Select all" at bounding box center [310, 212] width 17 height 6
type textarea "@Corral Support @[PERSON_NAME] @[PERSON_NAME]"
click at [413, 200] on button "Add" at bounding box center [406, 201] width 24 height 12
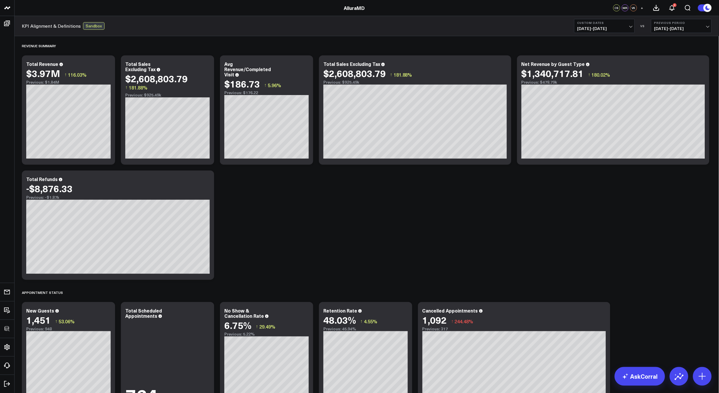
click at [500, 203] on div "Revenue Summary Modify via AI Copy link to widget Ask support Remove Create lin…" at bounding box center [367, 348] width 696 height 625
click at [107, 67] on icon at bounding box center [107, 64] width 7 height 7
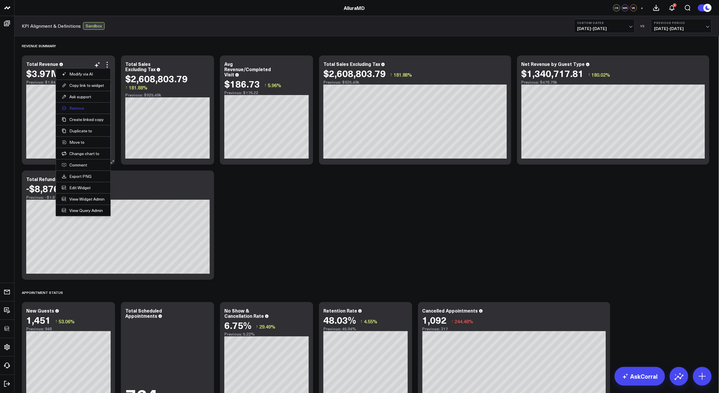
click at [78, 108] on button "Remove" at bounding box center [83, 108] width 43 height 5
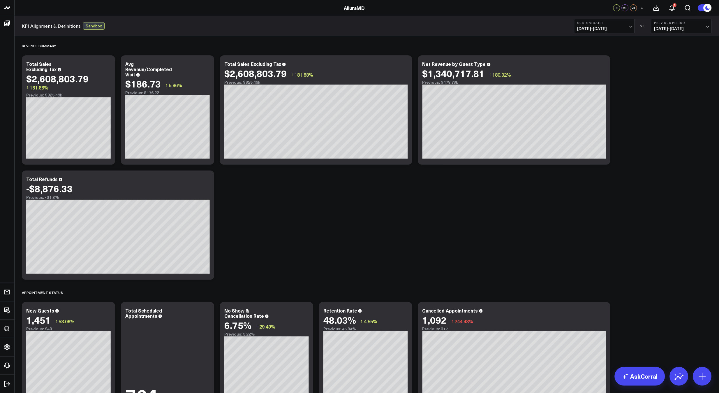
click at [355, 216] on div "Revenue Summary Modify via AI Copy link to widget Ask support Remove Create lin…" at bounding box center [367, 348] width 696 height 625
click at [303, 191] on div "Revenue Summary Modify via AI Copy link to widget Ask support Remove Create lin…" at bounding box center [367, 348] width 696 height 625
click at [381, 190] on div "Revenue Summary Modify via AI Copy link to widget Ask support Remove Create lin…" at bounding box center [367, 348] width 696 height 625
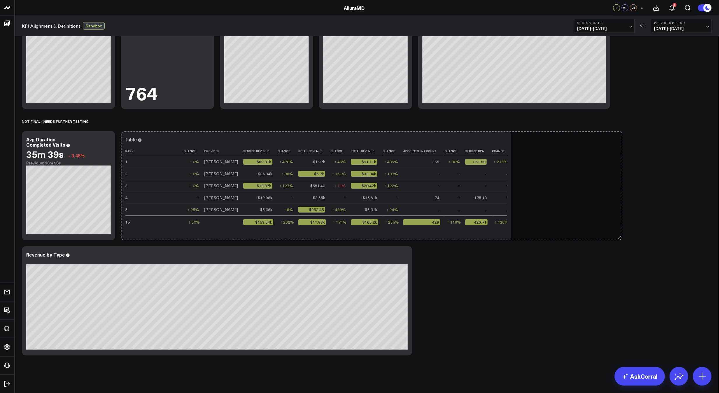
drag, startPoint x: 411, startPoint y: 237, endPoint x: 621, endPoint y: 234, distance: 210.5
click at [621, 234] on div "Revenue Summary Modify via AI Copy link to widget Ask support Remove Create lin…" at bounding box center [367, 46] width 696 height 625
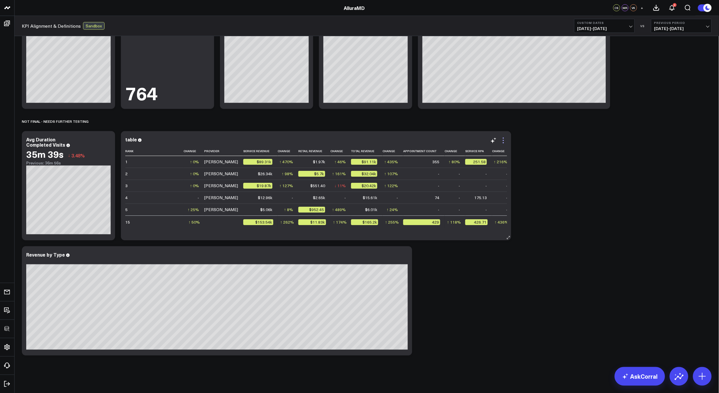
click at [504, 140] on icon at bounding box center [503, 140] width 1 height 1
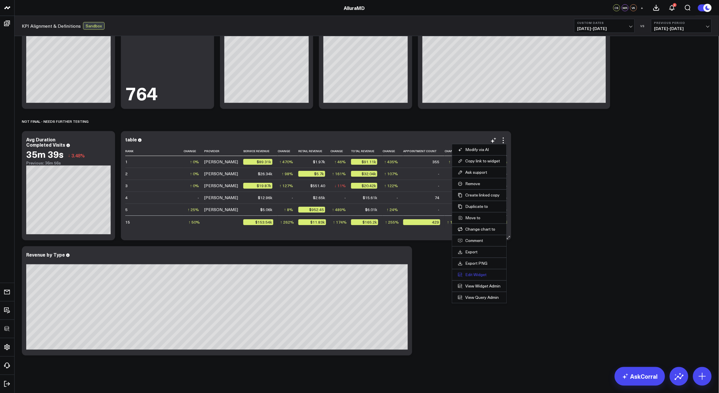
click at [474, 272] on button "Edit Widget" at bounding box center [479, 274] width 43 height 5
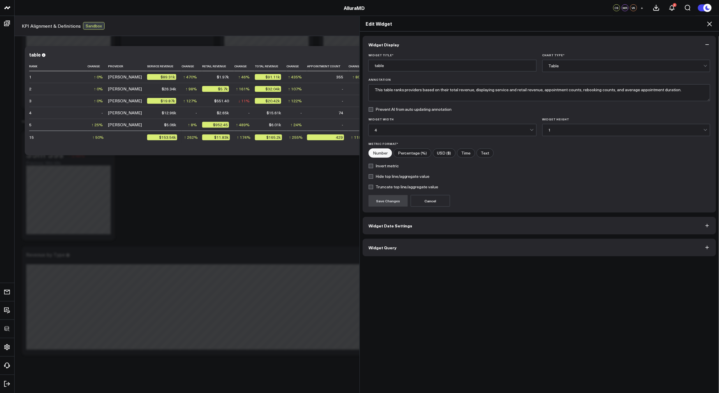
click at [473, 252] on button "Widget Query" at bounding box center [540, 247] width 354 height 17
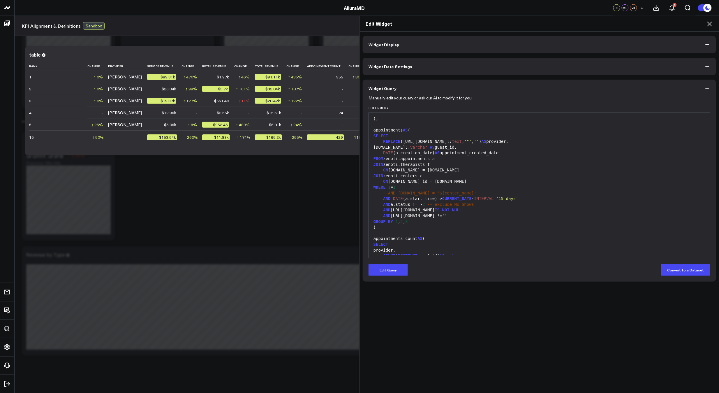
scroll to position [359, 0]
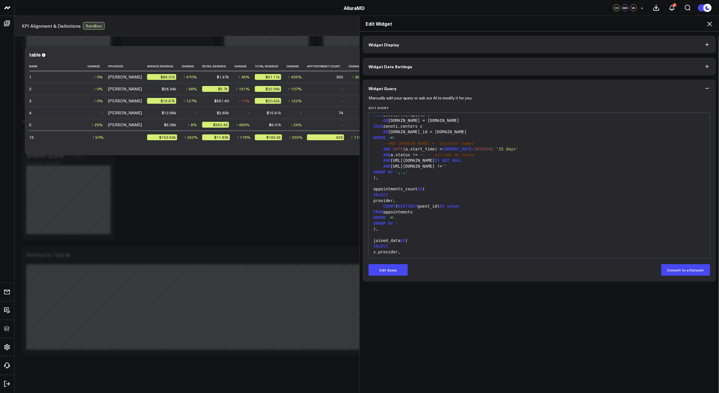
click at [714, 26] on div "Edit Widget" at bounding box center [539, 23] width 359 height 15
click at [711, 26] on icon at bounding box center [709, 23] width 7 height 7
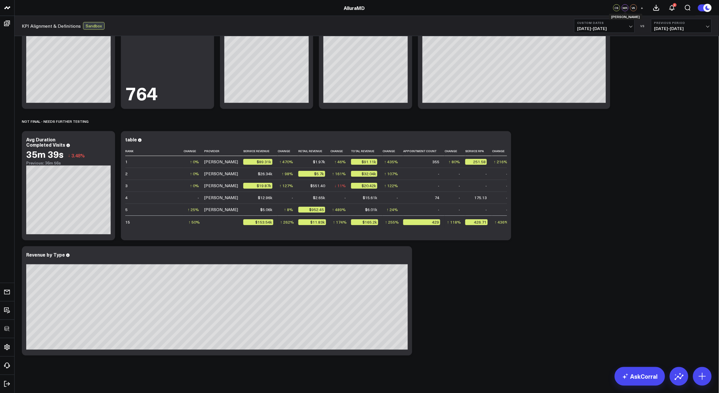
click at [629, 7] on div "MR" at bounding box center [625, 7] width 7 height 7
click at [640, 8] on button "+" at bounding box center [642, 7] width 7 height 7
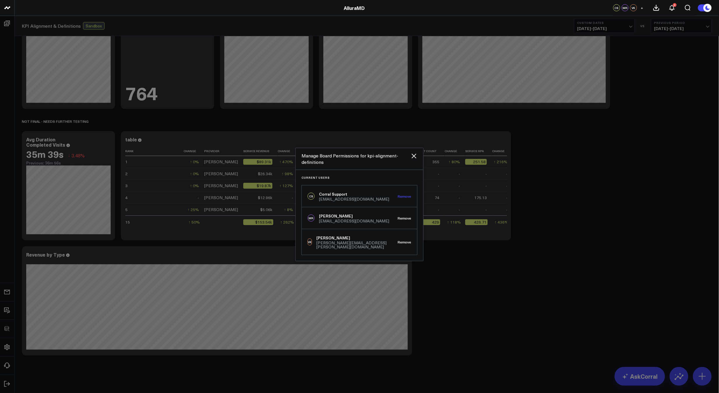
click at [404, 198] on button "Remove" at bounding box center [405, 196] width 14 height 4
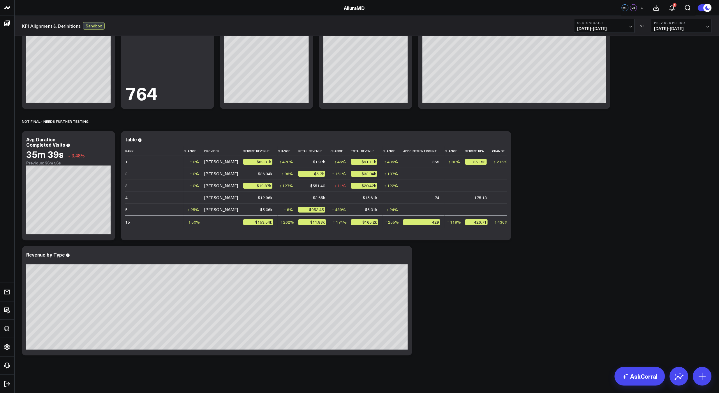
click at [645, 6] on button "+" at bounding box center [642, 7] width 7 height 7
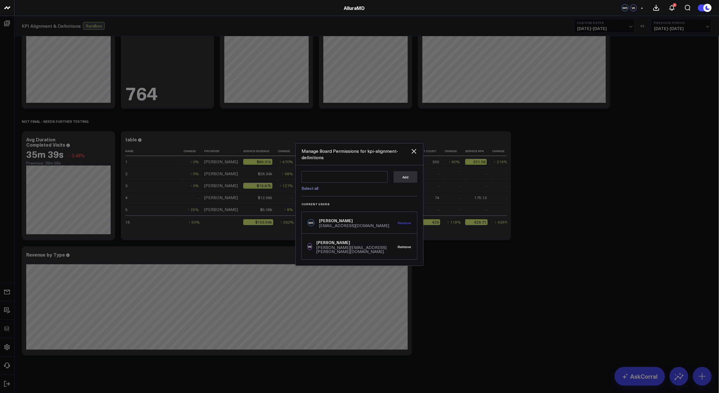
click at [411, 225] on button "Remove" at bounding box center [405, 223] width 14 height 4
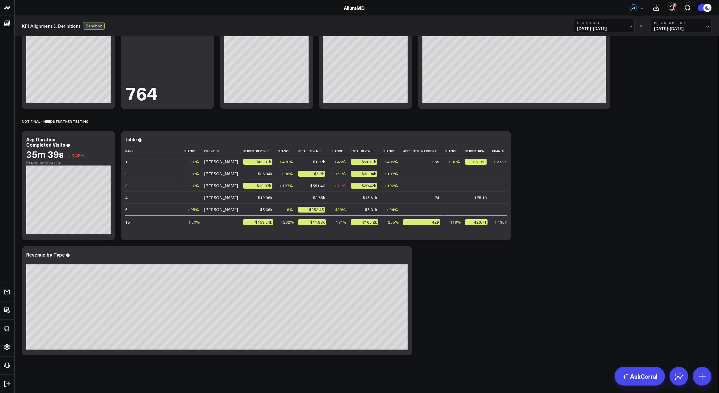
click at [641, 9] on button "+" at bounding box center [642, 7] width 7 height 7
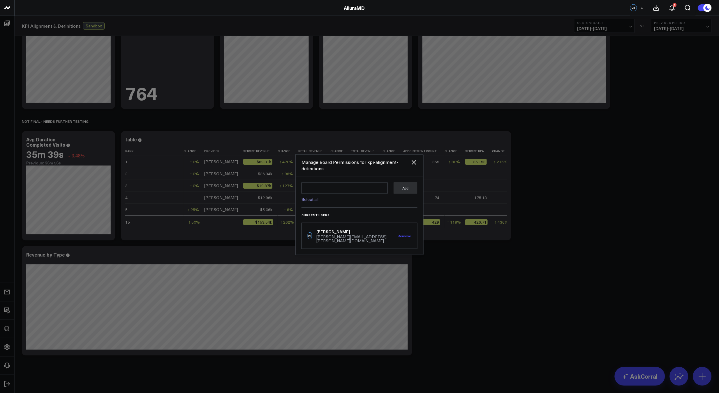
click at [405, 234] on button "Remove" at bounding box center [405, 236] width 14 height 4
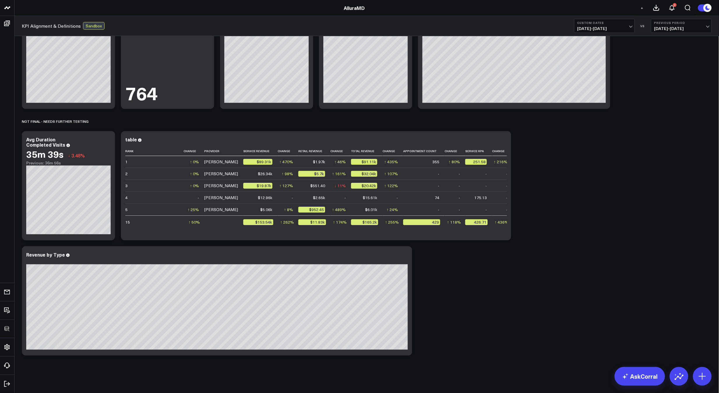
click at [579, 210] on div "Revenue Summary Modify via AI Copy link to widget Ask support Remove Create lin…" at bounding box center [367, 46] width 696 height 625
click at [505, 138] on icon at bounding box center [503, 140] width 7 height 7
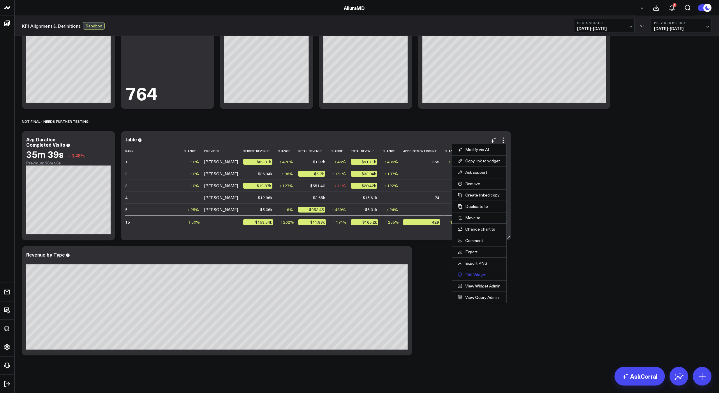
click at [463, 274] on button "Edit Widget" at bounding box center [479, 274] width 43 height 5
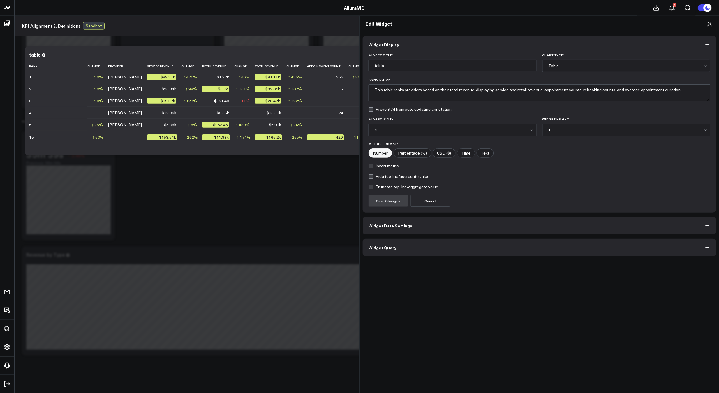
click at [475, 252] on button "Widget Query" at bounding box center [540, 247] width 354 height 17
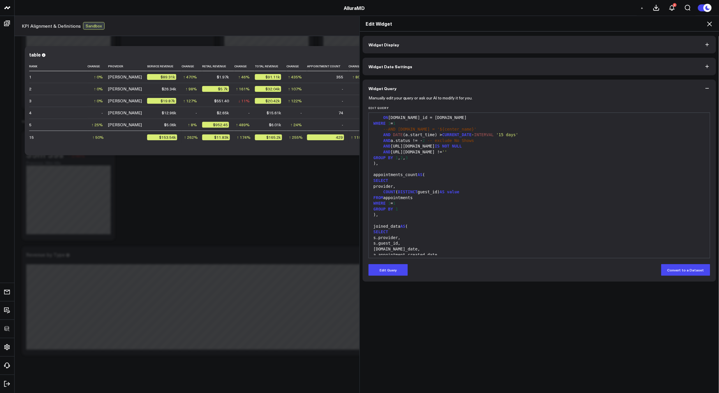
scroll to position [365, 0]
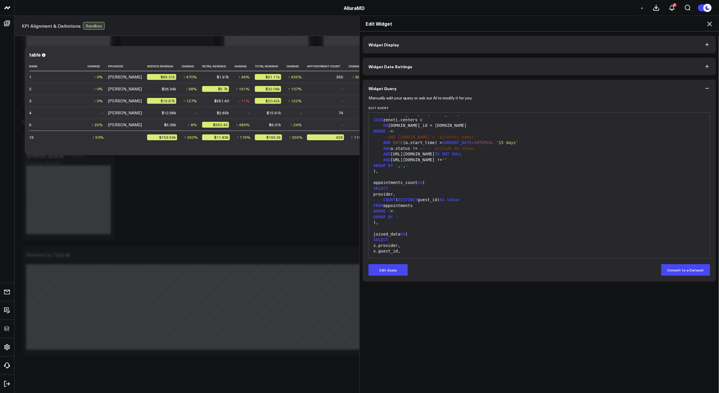
click at [708, 24] on icon at bounding box center [709, 23] width 7 height 7
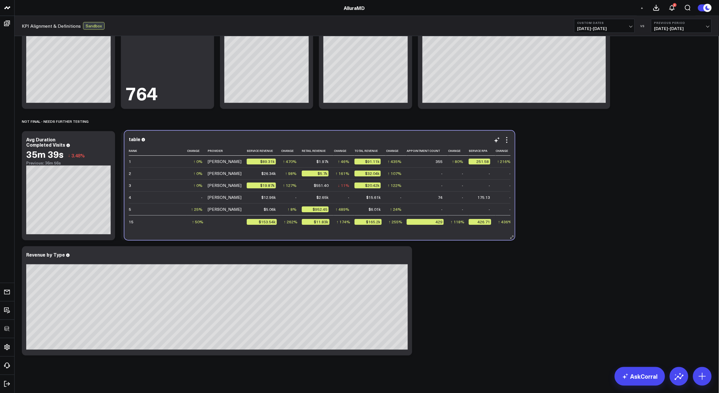
drag, startPoint x: 236, startPoint y: 235, endPoint x: 240, endPoint y: 234, distance: 3.5
click at [240, 234] on div "table Rank Change Provider Service Revenue Change Retail Revenue Change Total R…" at bounding box center [319, 185] width 391 height 109
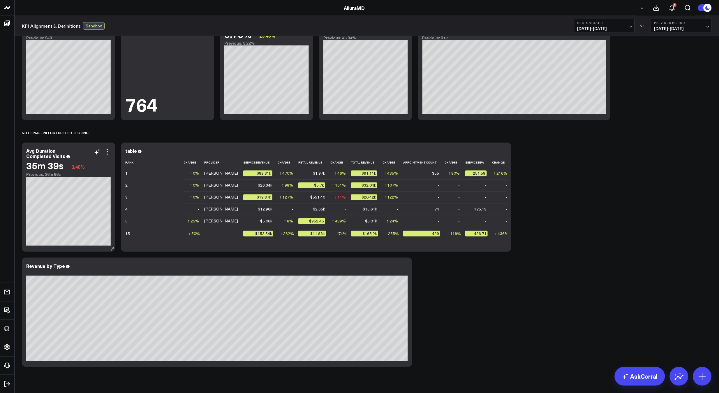
drag, startPoint x: 109, startPoint y: 153, endPoint x: 111, endPoint y: 178, distance: 25.7
click at [109, 153] on icon at bounding box center [107, 151] width 7 height 7
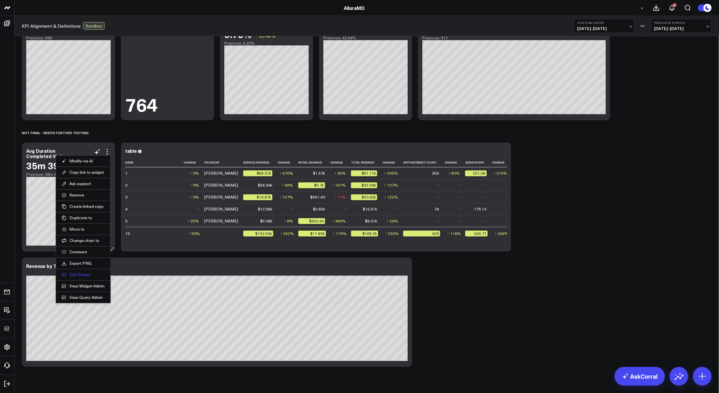
click at [84, 277] on button "Edit Widget" at bounding box center [83, 274] width 43 height 5
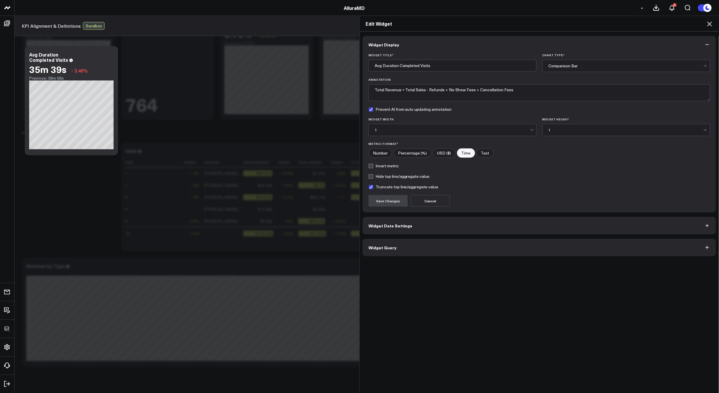
click at [428, 256] on button "Widget Query" at bounding box center [540, 247] width 354 height 17
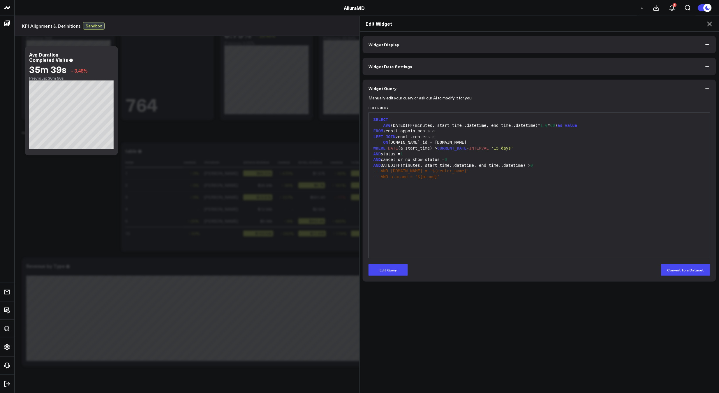
click at [711, 27] on icon at bounding box center [709, 23] width 7 height 7
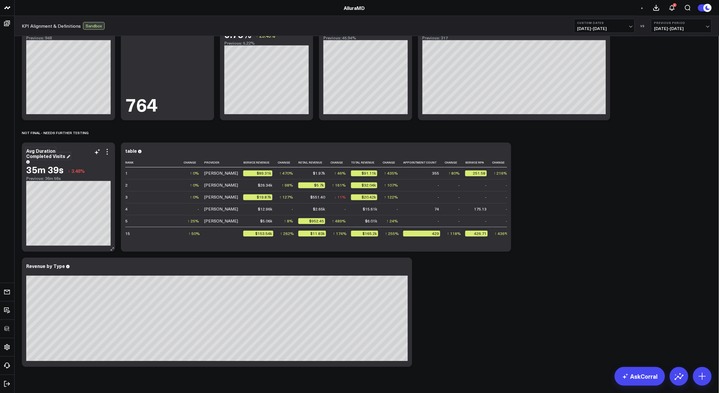
click at [55, 156] on div "Avg Duration Completed Visits" at bounding box center [48, 154] width 44 height 12
drag, startPoint x: 52, startPoint y: 156, endPoint x: 64, endPoint y: 156, distance: 12.3
click at [64, 156] on div "Avg Duration Completed Visits" at bounding box center [48, 154] width 44 height 12
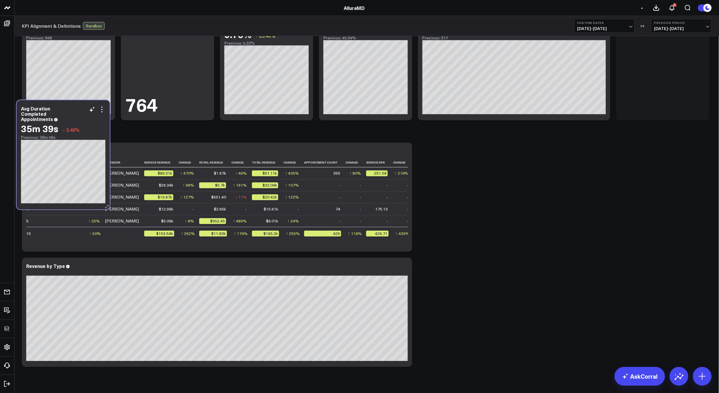
drag, startPoint x: 96, startPoint y: 181, endPoint x: 91, endPoint y: 139, distance: 42.2
click at [91, 139] on div "Previous: 36m 56s" at bounding box center [63, 137] width 85 height 5
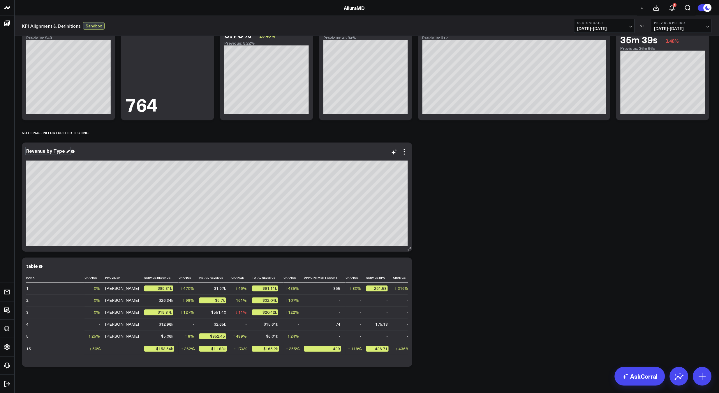
click at [53, 150] on div "Revenue by Type" at bounding box center [48, 151] width 44 height 6
click at [52, 150] on div "Revenue by Type" at bounding box center [48, 151] width 44 height 6
drag, startPoint x: 45, startPoint y: 151, endPoint x: 25, endPoint y: 151, distance: 19.8
click at [25, 151] on div "Revenue by Payment Type" at bounding box center [217, 197] width 391 height 109
click at [400, 153] on div "Modify via AI Copy link to widget Ask support Remove Create linked copy Executi…" at bounding box center [399, 151] width 17 height 7
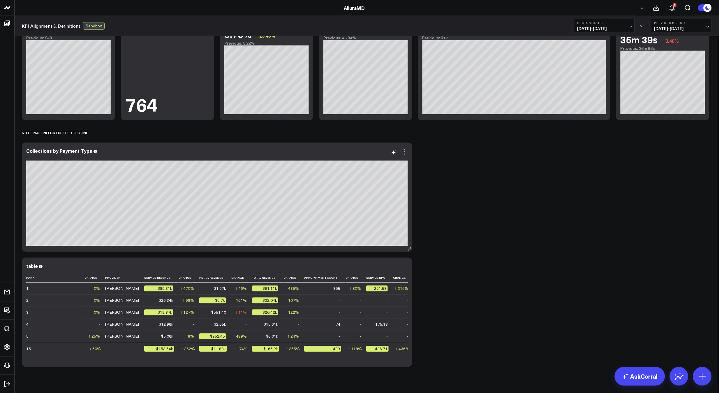
click at [404, 153] on icon at bounding box center [404, 151] width 7 height 7
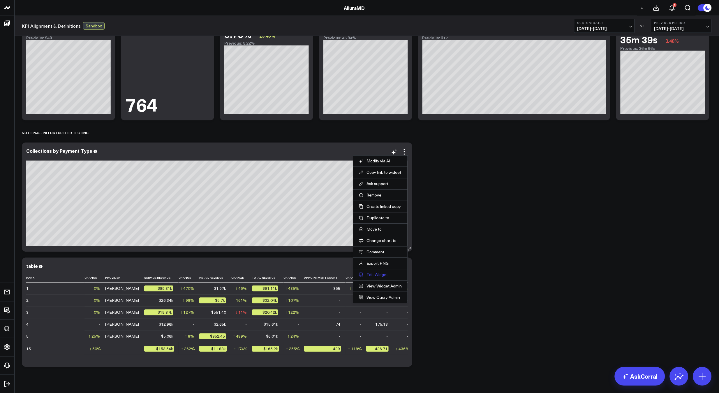
click at [375, 273] on button "Edit Widget" at bounding box center [380, 274] width 43 height 5
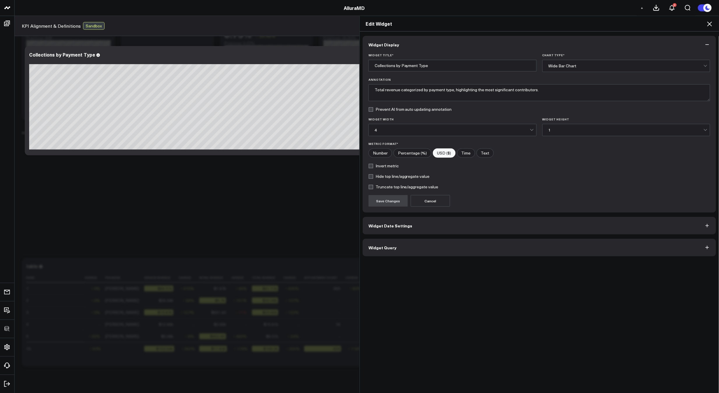
click at [411, 252] on button "Widget Query" at bounding box center [540, 247] width 354 height 17
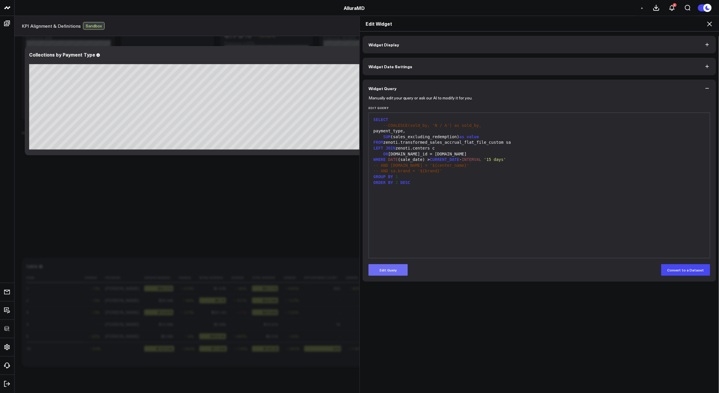
click at [391, 275] on button "Edit Query" at bounding box center [388, 270] width 39 height 12
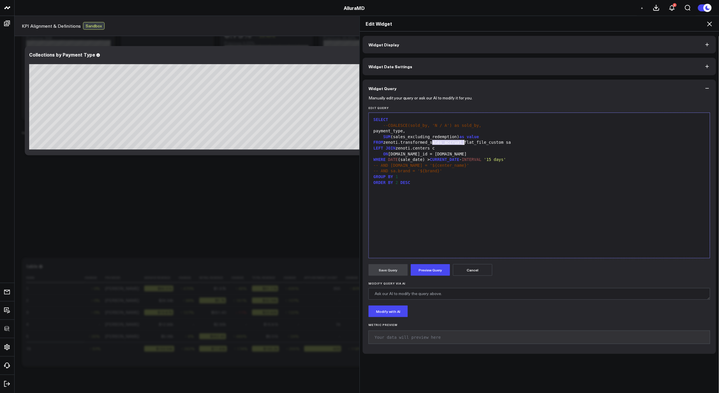
drag, startPoint x: 430, startPoint y: 143, endPoint x: 462, endPoint y: 141, distance: 32.4
click at [462, 141] on div "FROM zenoti.transformed_sales_accrual_flat_file_custom sa" at bounding box center [539, 143] width 335 height 6
drag, startPoint x: 482, startPoint y: 143, endPoint x: 500, endPoint y: 141, distance: 17.3
click at [500, 141] on div "FROM zenoti.transformed_collections_flat_file_custom sa" at bounding box center [539, 143] width 335 height 6
drag, startPoint x: 421, startPoint y: 160, endPoint x: 399, endPoint y: 159, distance: 21.3
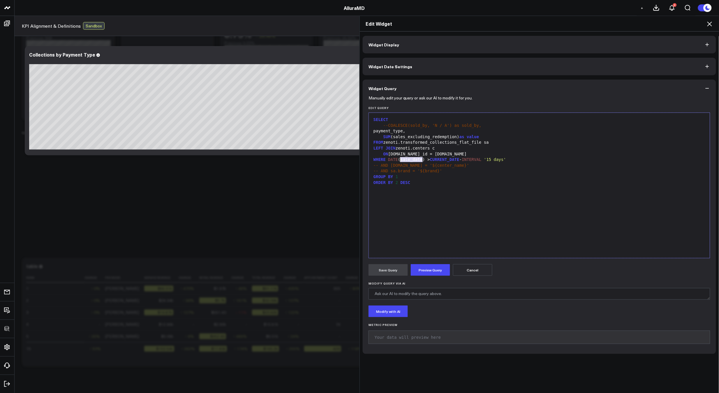
click at [399, 159] on div "WHERE DATE (sale_date) > CURRENT_DATE - INTERVAL '15 days'" at bounding box center [539, 160] width 335 height 6
click at [373, 132] on div "payment_type," at bounding box center [539, 131] width 335 height 6
drag, startPoint x: 455, startPoint y: 136, endPoint x: 391, endPoint y: 136, distance: 63.5
click at [391, 136] on div "SUM (sales_excluding_redemption) as value" at bounding box center [539, 137] width 335 height 6
click at [402, 137] on div "SUM (amout_paid) as value" at bounding box center [539, 137] width 335 height 6
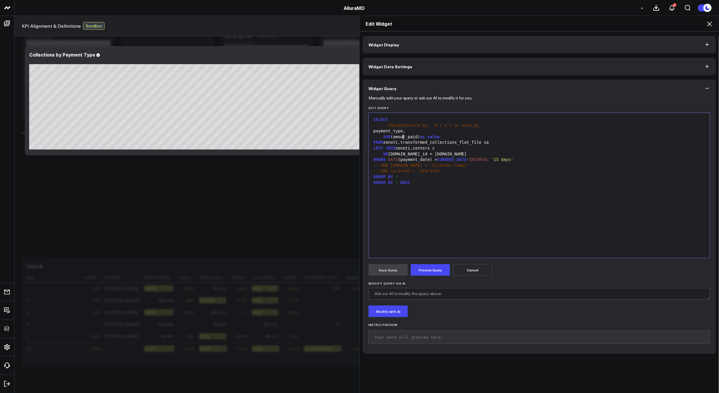
click at [402, 137] on div "SUM (amout_paid) as value" at bounding box center [539, 137] width 335 height 6
click at [428, 270] on button "Preview Query" at bounding box center [430, 270] width 39 height 12
drag, startPoint x: 420, startPoint y: 136, endPoint x: 391, endPoint y: 138, distance: 29.5
click at [430, 266] on button "Preview Query" at bounding box center [430, 270] width 39 height 12
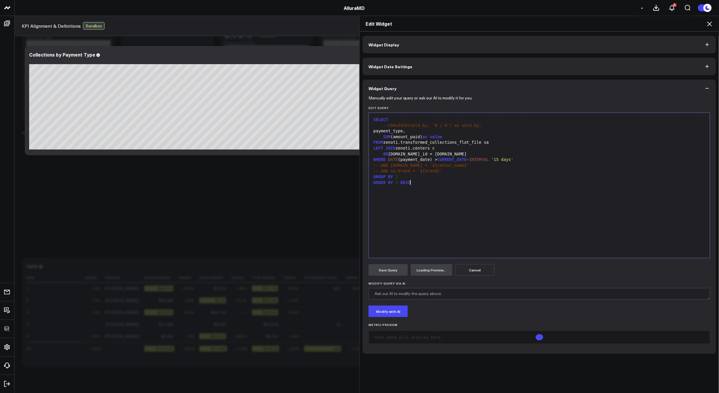
click at [434, 229] on div "SELECT --COALESCE(sold_by, 'N / A') as sold_by, payment_type, SUM (amount_paid)…" at bounding box center [539, 185] width 335 height 139
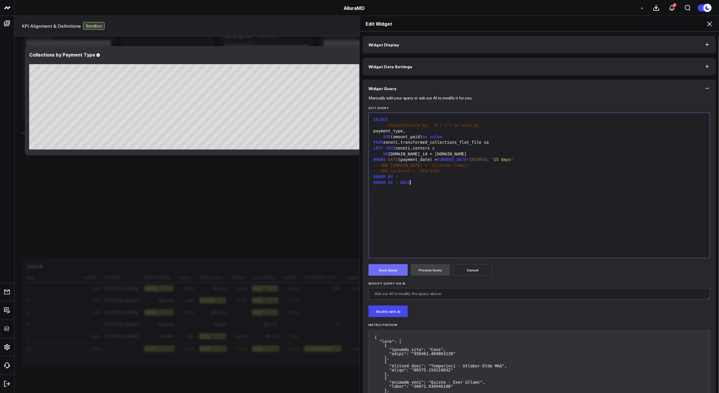
click at [392, 271] on button "Save Query" at bounding box center [388, 270] width 39 height 12
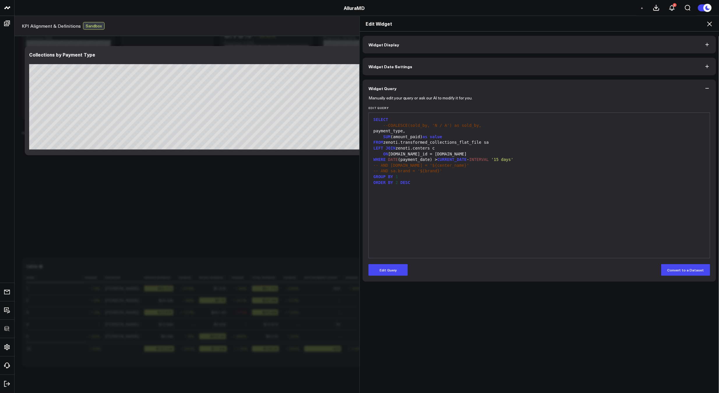
click at [710, 26] on icon at bounding box center [709, 23] width 7 height 7
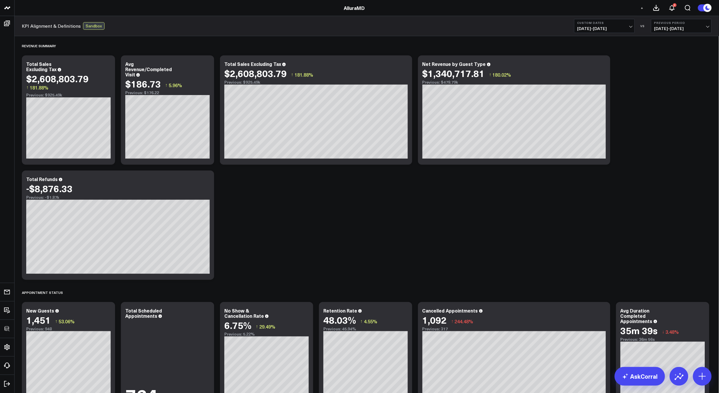
scroll to position [302, 0]
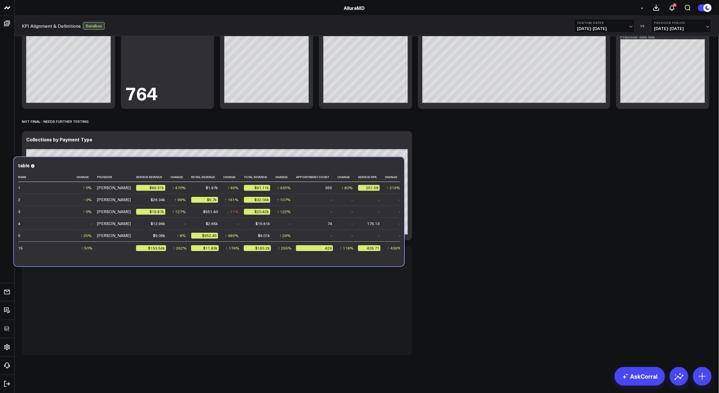
drag, startPoint x: 313, startPoint y: 253, endPoint x: 309, endPoint y: 155, distance: 98.3
click at [306, 163] on div "table" at bounding box center [209, 165] width 382 height 5
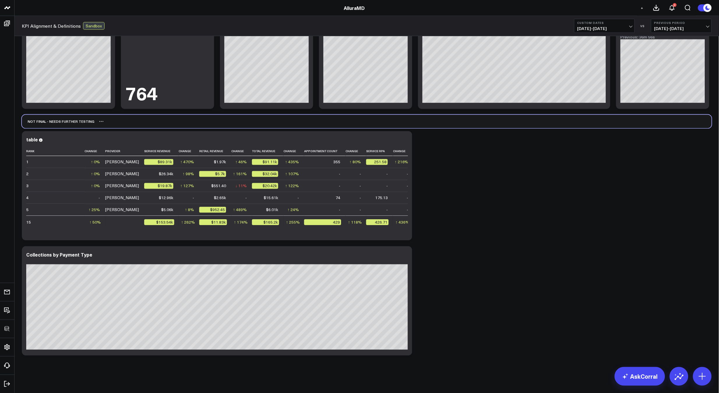
click at [96, 120] on div "Not Final - Needs Further Testing" at bounding box center [367, 121] width 690 height 13
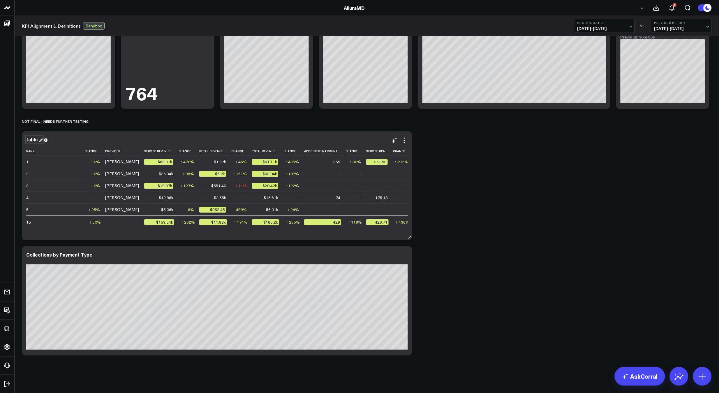
click at [29, 142] on div "table" at bounding box center [34, 139] width 17 height 6
click at [603, 226] on div "Revenue Summary Modify via AI Copy link to widget Ask support Remove Create lin…" at bounding box center [367, 46] width 696 height 625
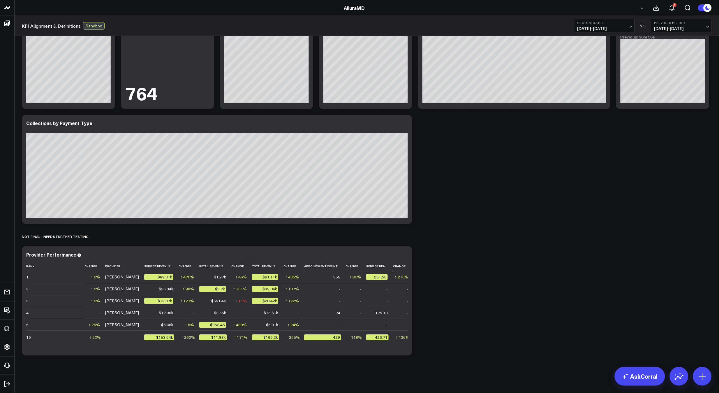
click at [488, 246] on div "Revenue Summary Modify via AI Copy link to widget Ask support Remove Create lin…" at bounding box center [367, 46] width 696 height 625
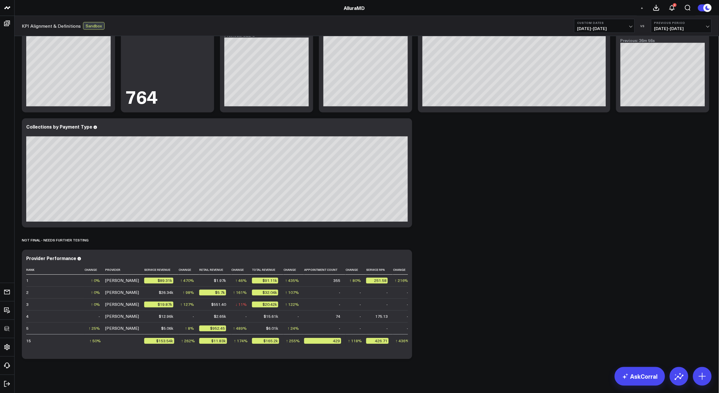
scroll to position [294, 0]
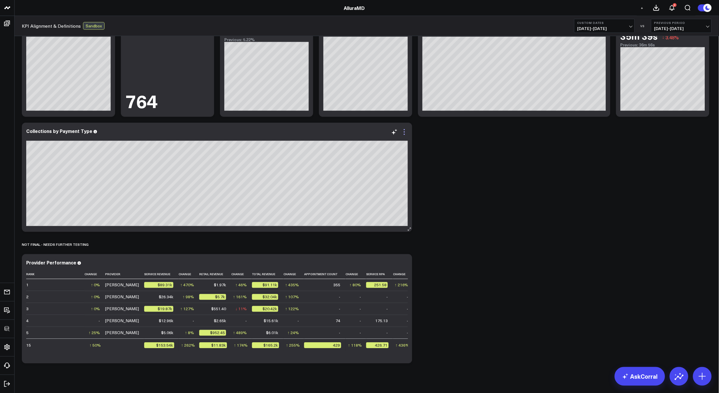
click at [406, 133] on icon at bounding box center [404, 132] width 7 height 7
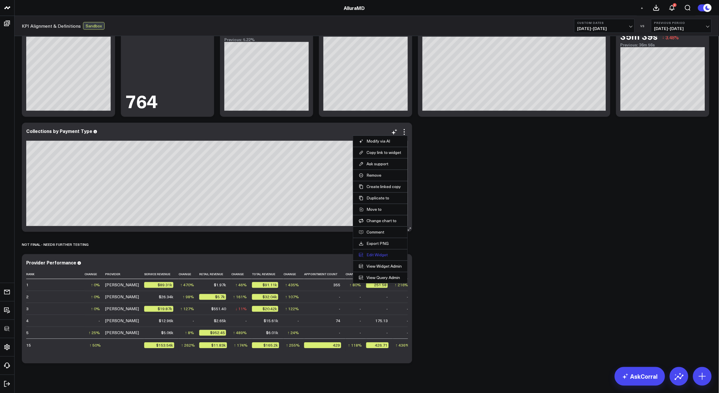
click at [371, 255] on button "Edit Widget" at bounding box center [380, 254] width 43 height 5
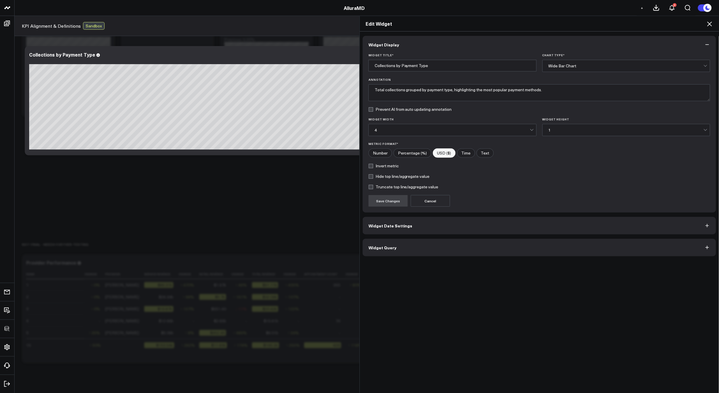
click at [390, 251] on button "Widget Query" at bounding box center [540, 247] width 354 height 17
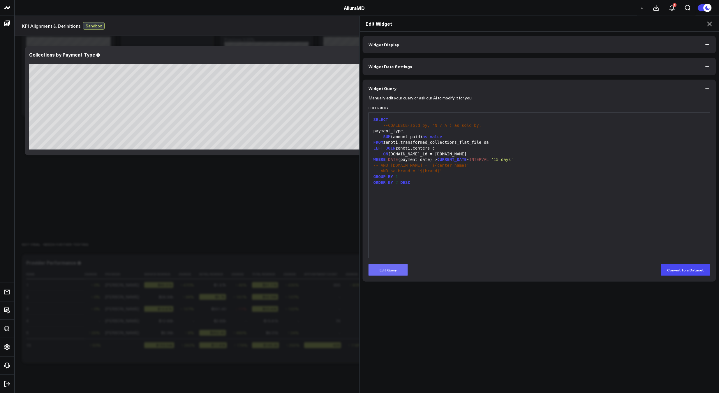
click at [390, 266] on button "Edit Query" at bounding box center [388, 270] width 39 height 12
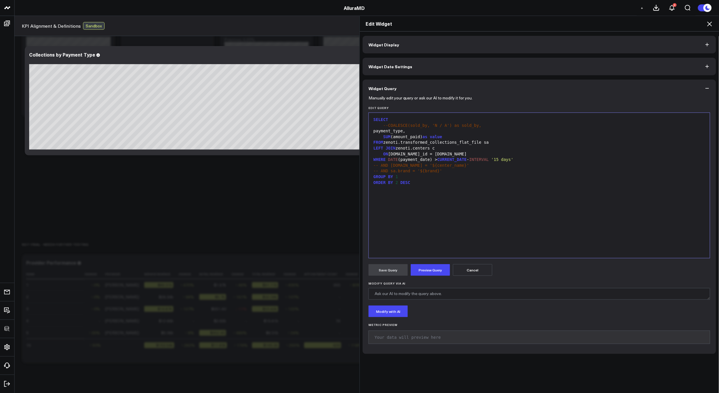
click at [536, 159] on div "WHERE DATE (payment_date) > CURRENT_DATE - INTERVAL '15 days'" at bounding box center [539, 160] width 335 height 6
click at [546, 208] on div "SELECT --COALESCE(sold_by, 'N / A') as sold_by, payment_type, SUM (amount_paid)…" at bounding box center [539, 185] width 335 height 139
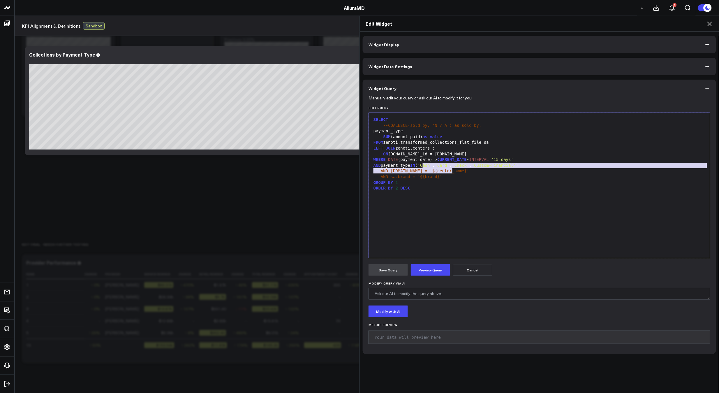
drag, startPoint x: 420, startPoint y: 166, endPoint x: 582, endPoint y: 169, distance: 161.5
click at [582, 169] on div "SELECT --COALESCE(sold_by, 'N / A') as sold_by, payment_type, SUM (amount_paid)…" at bounding box center [539, 185] width 335 height 139
click at [582, 169] on div "-- AND [DOMAIN_NAME] = '${center_name}'" at bounding box center [539, 171] width 335 height 6
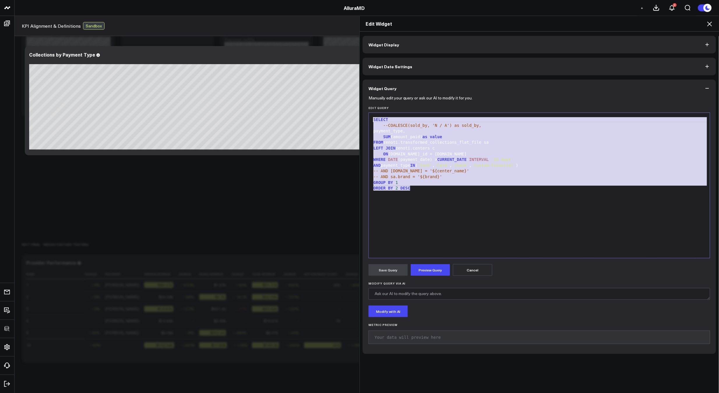
drag, startPoint x: 509, startPoint y: 201, endPoint x: 365, endPoint y: 115, distance: 166.8
click at [365, 115] on div "Manually edit your query or ask our AI to modify it for you. Edit Query 99 1 2 …" at bounding box center [540, 225] width 354 height 257
copy div "SELECT --COALESCE(sold_by, 'N / A') as sold_by, payment_type, SUM (amount_paid)…"
drag, startPoint x: 399, startPoint y: 181, endPoint x: 394, endPoint y: 183, distance: 5.5
click at [396, 183] on span "1" at bounding box center [397, 182] width 2 height 5
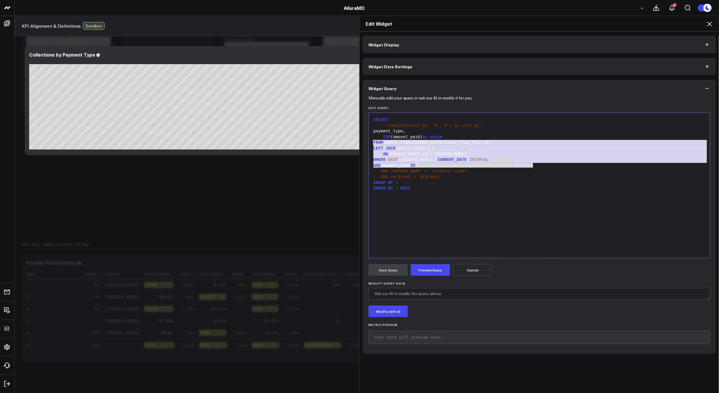
drag, startPoint x: 532, startPoint y: 165, endPoint x: 360, endPoint y: 144, distance: 173.0
click at [360, 144] on div "Widget Display Widget Date Settings Widget Query Manually edit your query or as…" at bounding box center [539, 212] width 359 height 362
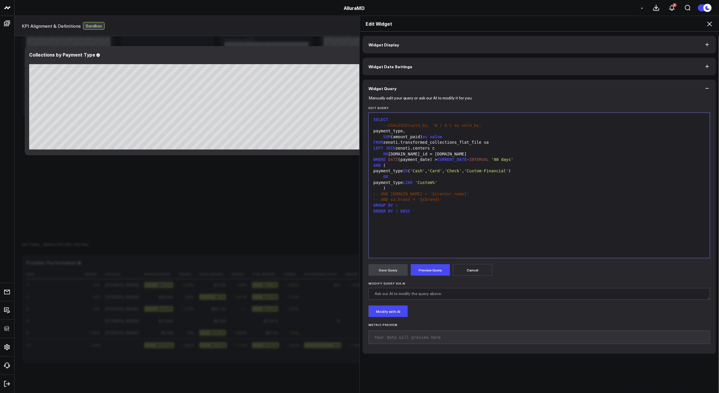
click at [449, 268] on div "Save Query Preview Query Cancel" at bounding box center [540, 270] width 342 height 12
click at [428, 268] on button "Preview Query" at bounding box center [430, 270] width 39 height 12
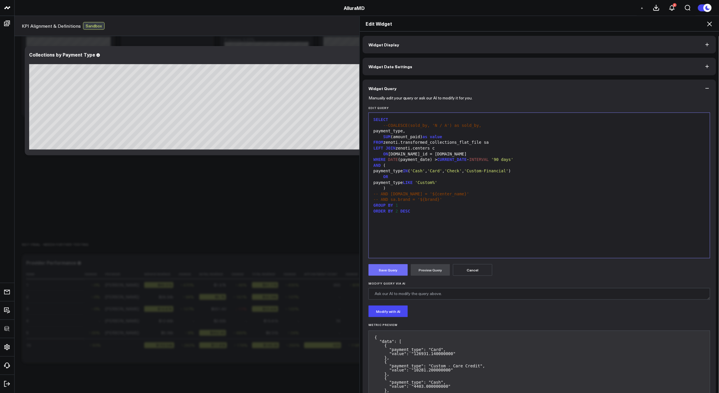
click at [385, 269] on button "Save Query" at bounding box center [388, 270] width 39 height 12
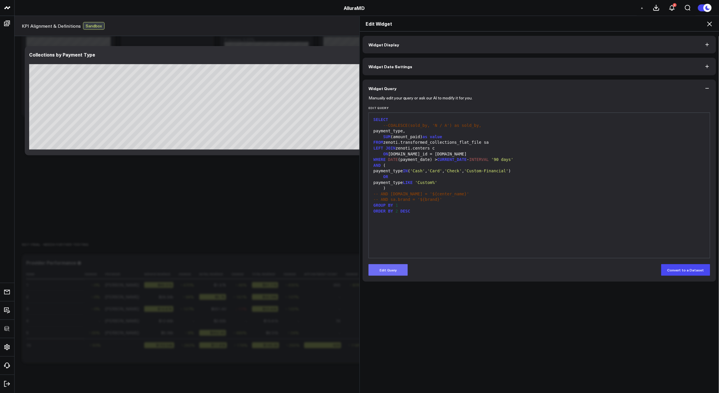
click at [388, 271] on button "Edit Query" at bounding box center [388, 270] width 39 height 12
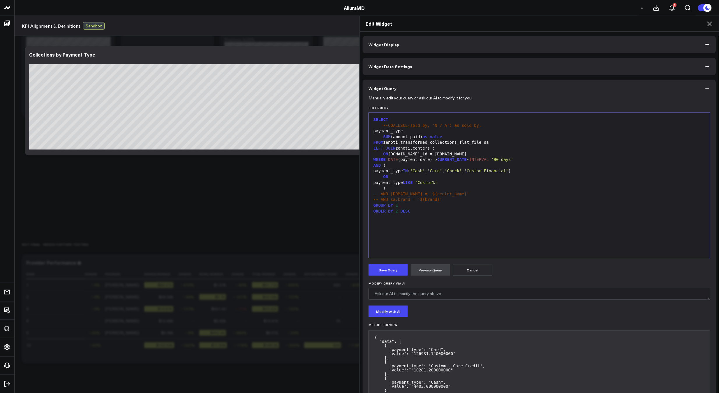
click at [418, 126] on span "--COALESCE(sold_by, 'N / A') as sold_by," at bounding box center [433, 125] width 98 height 5
click at [418, 126] on span "--COALESCE(sold_by, 'N / A') as" at bounding box center [422, 125] width 76 height 5
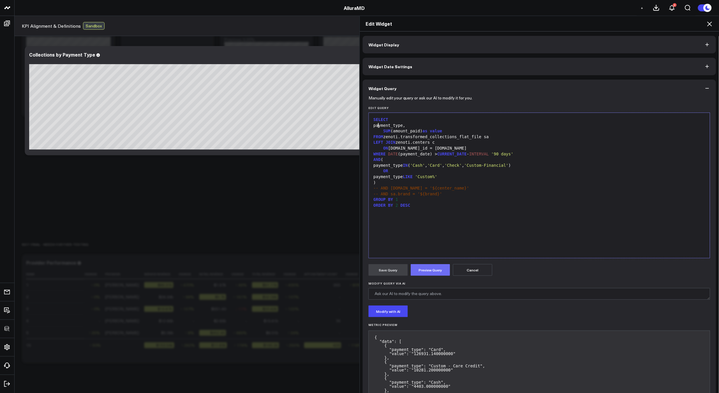
click at [426, 267] on button "Preview Query" at bounding box center [430, 270] width 39 height 12
click at [397, 263] on form "Manually edit your query or ask our AI to modify it for you. Edit Query Selecti…" at bounding box center [540, 294] width 342 height 394
click at [396, 267] on button "Save Query" at bounding box center [388, 270] width 39 height 12
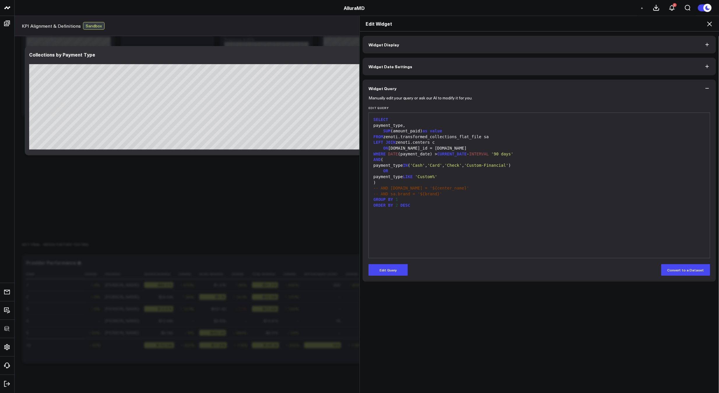
click at [391, 273] on button "Edit Query" at bounding box center [388, 270] width 39 height 12
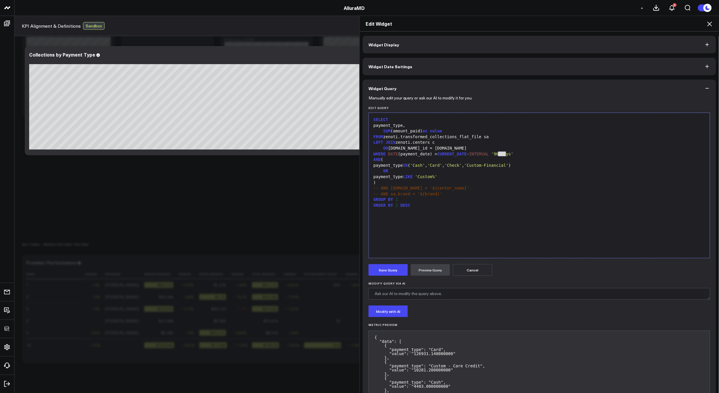
drag, startPoint x: 505, startPoint y: 154, endPoint x: 498, endPoint y: 154, distance: 7.0
click at [498, 154] on span "'90 days'" at bounding box center [503, 154] width 22 height 5
drag, startPoint x: 439, startPoint y: 267, endPoint x: 409, endPoint y: 270, distance: 30.5
click at [439, 267] on button "Preview Query" at bounding box center [430, 270] width 39 height 12
click at [383, 269] on button "Save Query" at bounding box center [388, 270] width 39 height 12
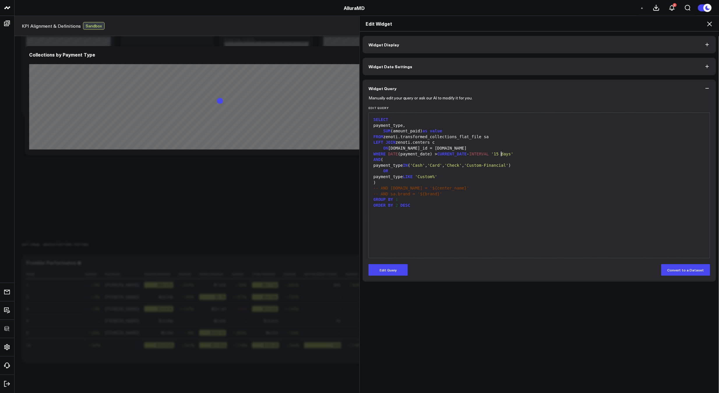
drag, startPoint x: 499, startPoint y: 154, endPoint x: 526, endPoint y: 154, distance: 27.1
click at [525, 154] on div "WHERE DATE (payment_date) > CURRENT_DATE - INTERVAL '15 days'" at bounding box center [539, 154] width 335 height 6
click at [527, 154] on div "WHERE DATE (payment_date) > CURRENT_DATE - INTERVAL '15 days'" at bounding box center [539, 154] width 335 height 6
click at [708, 25] on icon at bounding box center [709, 23] width 7 height 7
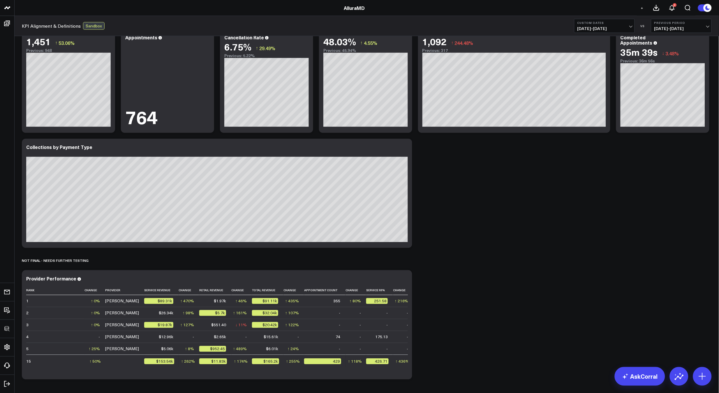
scroll to position [267, 0]
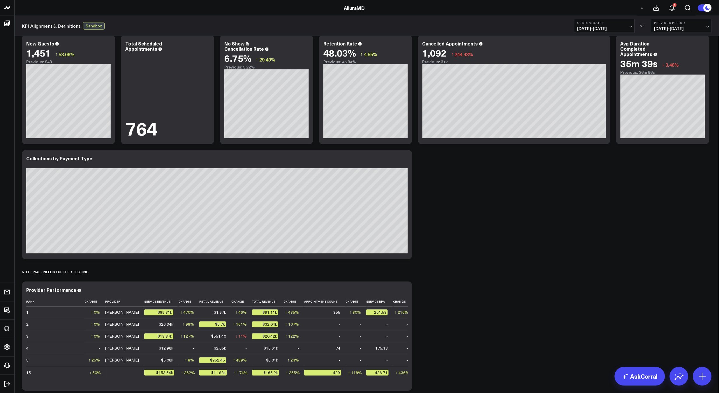
click at [433, 282] on div "Revenue Summary Modify via AI Copy link to widget Ask support Remove Create lin…" at bounding box center [367, 81] width 696 height 625
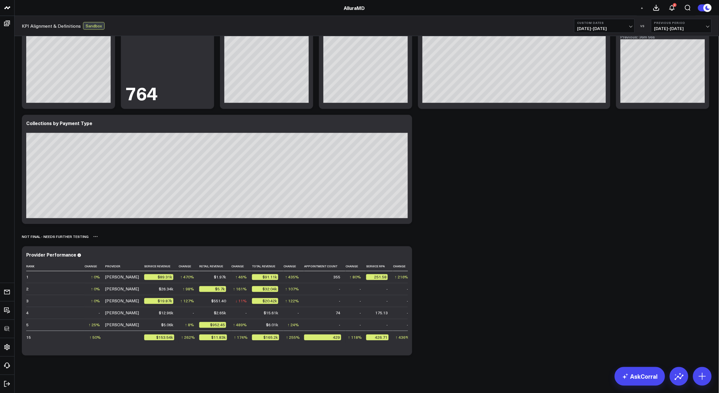
scroll to position [301, 0]
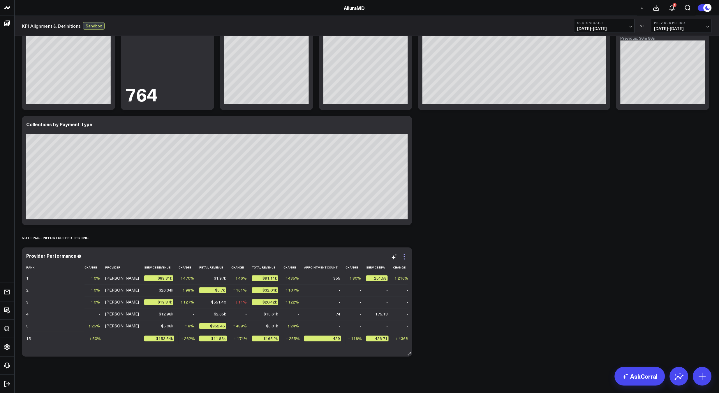
click at [406, 256] on icon at bounding box center [404, 256] width 7 height 7
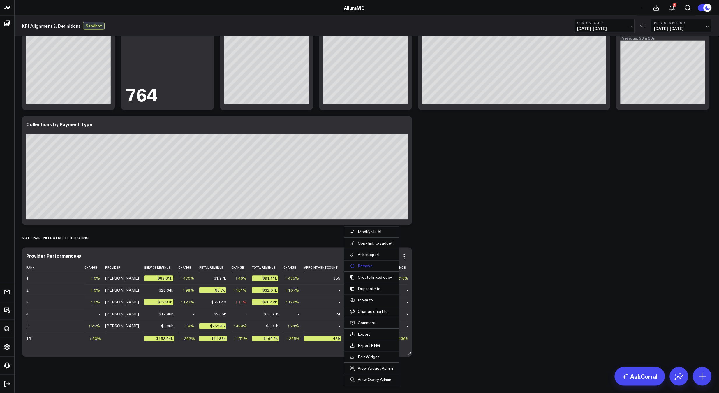
click at [373, 265] on button "Remove" at bounding box center [371, 265] width 43 height 5
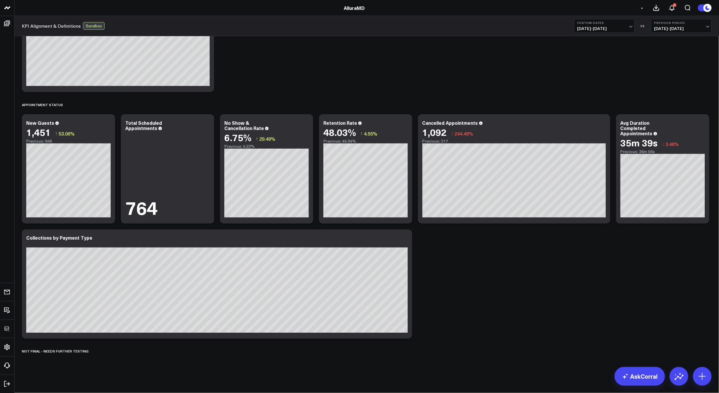
scroll to position [187, 0]
click at [93, 352] on icon at bounding box center [95, 351] width 5 height 5
click at [102, 365] on button "Delete" at bounding box center [110, 368] width 25 height 10
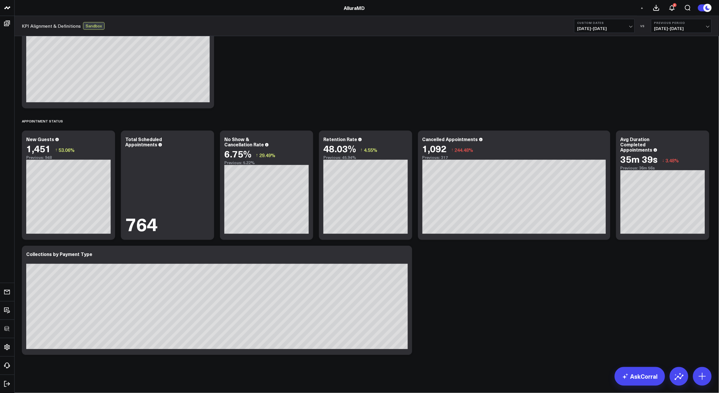
scroll to position [171, 0]
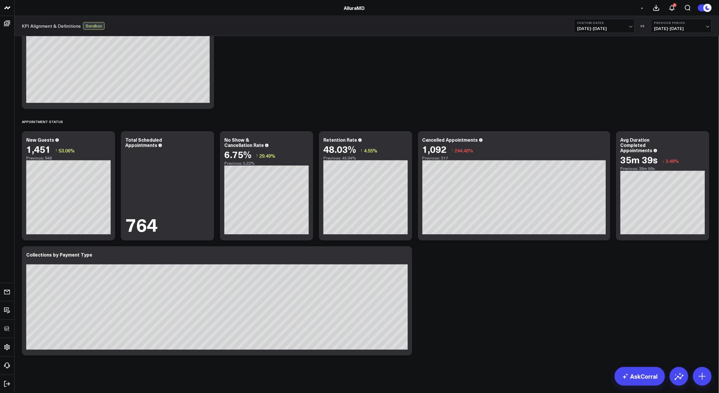
click at [462, 335] on div "Revenue Summary Modify via AI Copy link to widget Ask support Remove Create lin…" at bounding box center [367, 111] width 696 height 493
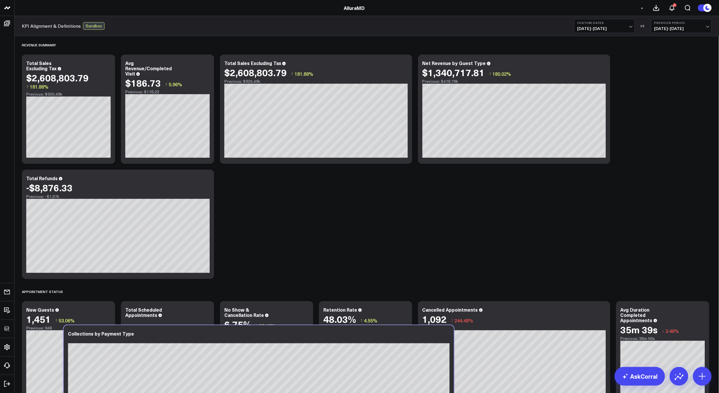
scroll to position [0, 0]
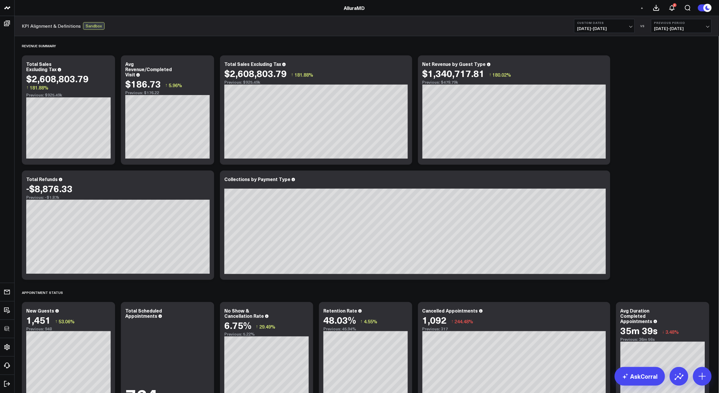
click at [637, 216] on div "Revenue Summary Modify via AI Copy link to widget Ask support Remove Create lin…" at bounding box center [367, 225] width 696 height 378
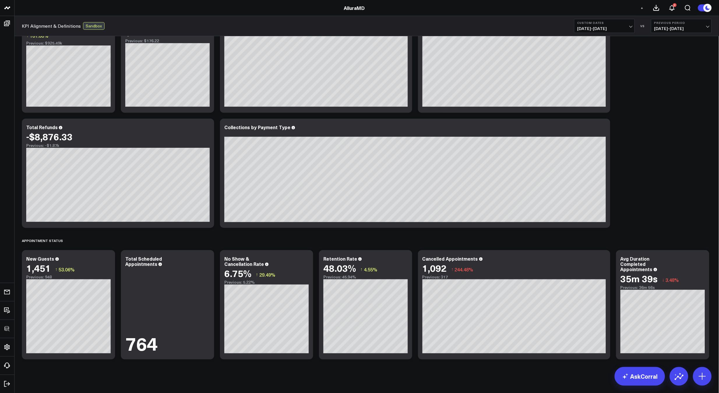
scroll to position [56, 0]
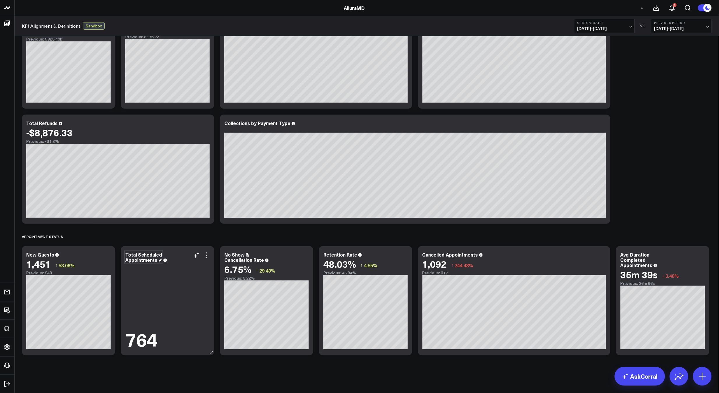
click at [127, 262] on div "Total Scheduled Appointments" at bounding box center [143, 257] width 37 height 12
click at [106, 256] on icon at bounding box center [107, 255] width 7 height 7
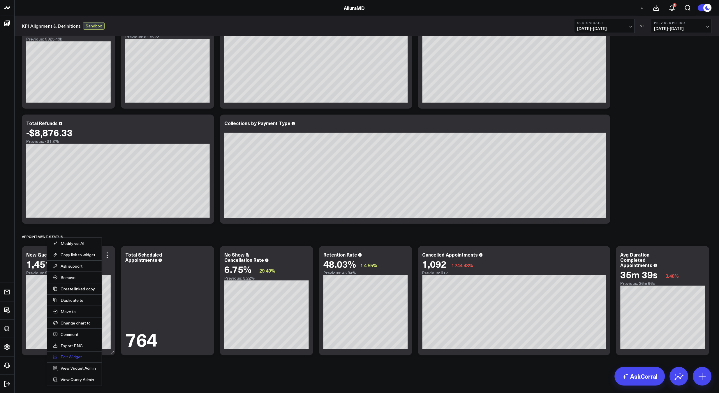
click at [80, 357] on button "Edit Widget" at bounding box center [74, 356] width 43 height 5
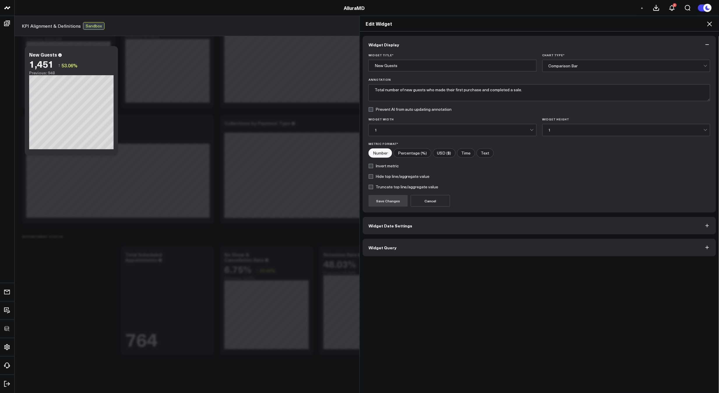
click at [430, 249] on button "Widget Query" at bounding box center [540, 247] width 354 height 17
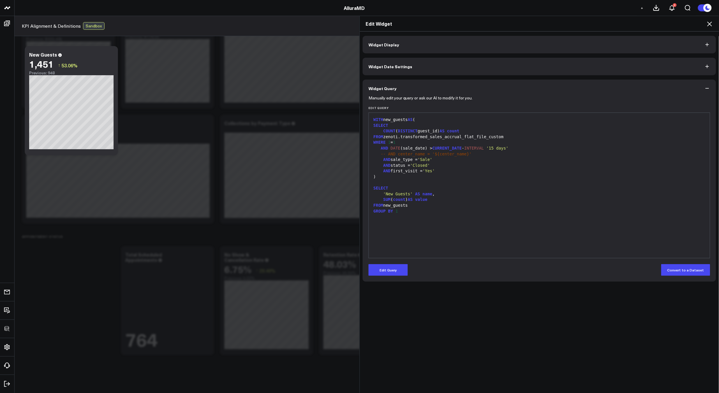
click at [531, 237] on div "WITH new_guests AS ( SELECT COUNT ( DISTINCT guest_id) AS count FROM [PERSON_NA…" at bounding box center [539, 185] width 335 height 139
click at [711, 22] on icon at bounding box center [709, 23] width 7 height 7
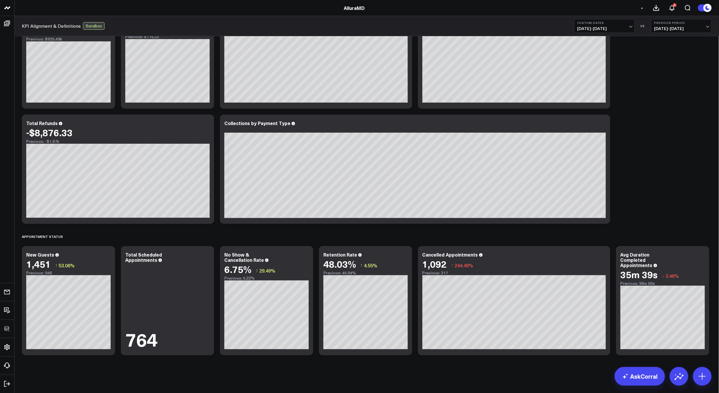
click at [126, 376] on div "Revenue Summary Modify via AI Copy link to widget Ask support Remove Create lin…" at bounding box center [367, 186] width 705 height 413
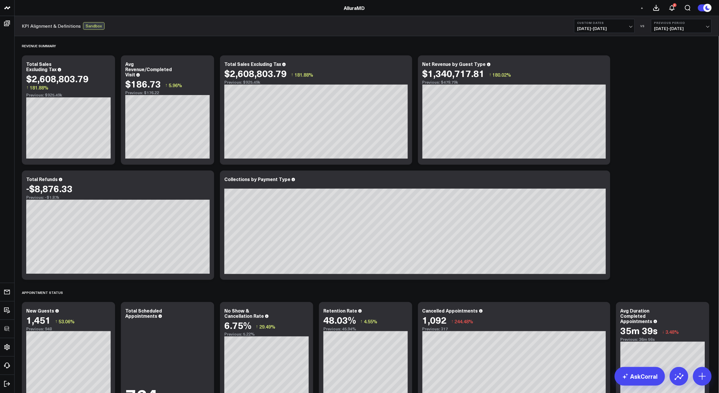
click at [614, 22] on b "Custom Dates" at bounding box center [605, 22] width 54 height 3
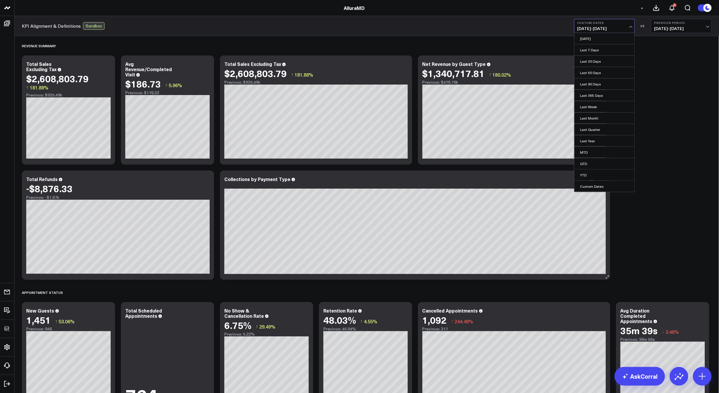
click at [588, 183] on link "Custom Dates" at bounding box center [605, 186] width 60 height 11
select select "7"
select select "2025"
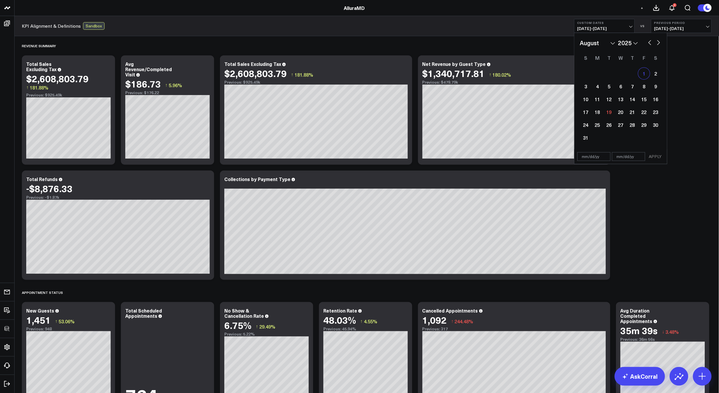
click at [642, 73] on div "1" at bounding box center [645, 74] width 12 height 12
type input "[DATE]"
select select "7"
select select "2025"
click at [610, 90] on div "5" at bounding box center [610, 86] width 12 height 12
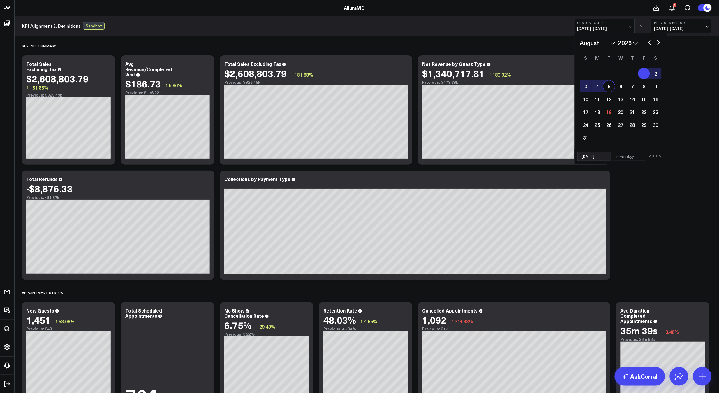
type input "[DATE]"
select select "7"
select select "2025"
click at [649, 159] on button "APPLY" at bounding box center [655, 156] width 17 height 9
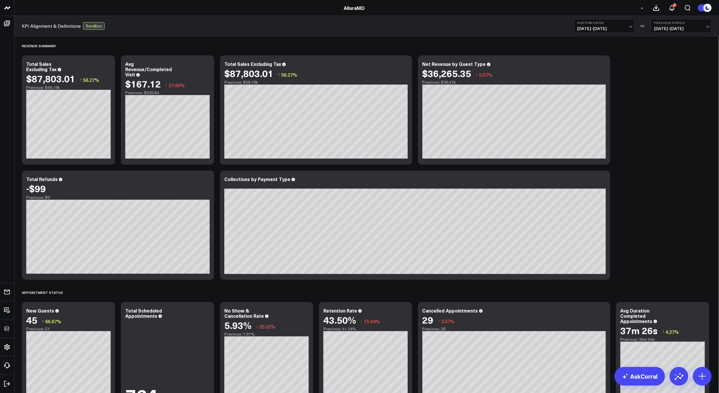
click at [635, 221] on div "Revenue Summary Modify via AI Copy link to widget Ask support Remove Create lin…" at bounding box center [367, 225] width 696 height 378
click at [665, 206] on div "Revenue Summary Modify via AI Copy link to widget Ask support Remove Create lin…" at bounding box center [367, 225] width 696 height 378
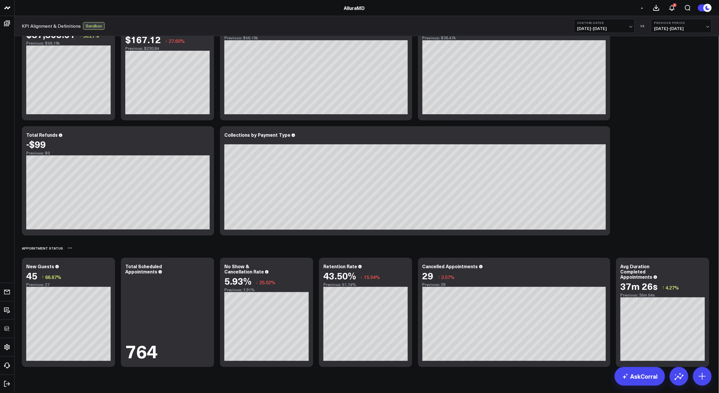
scroll to position [56, 0]
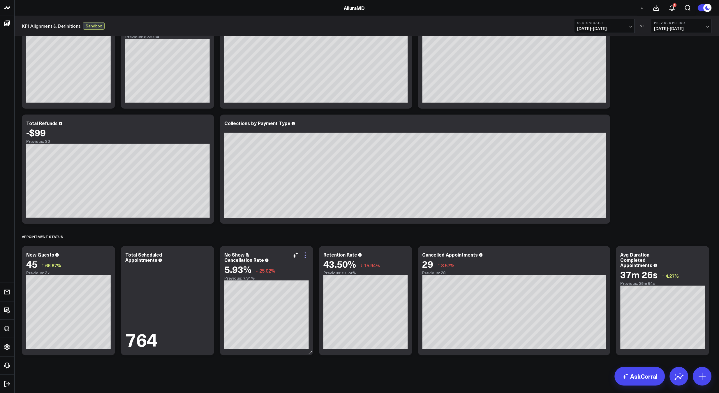
click at [306, 253] on icon at bounding box center [305, 255] width 7 height 7
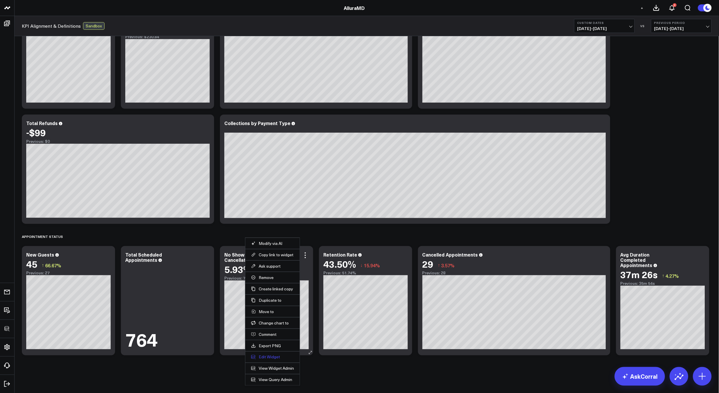
click at [273, 359] on button "Edit Widget" at bounding box center [272, 356] width 43 height 5
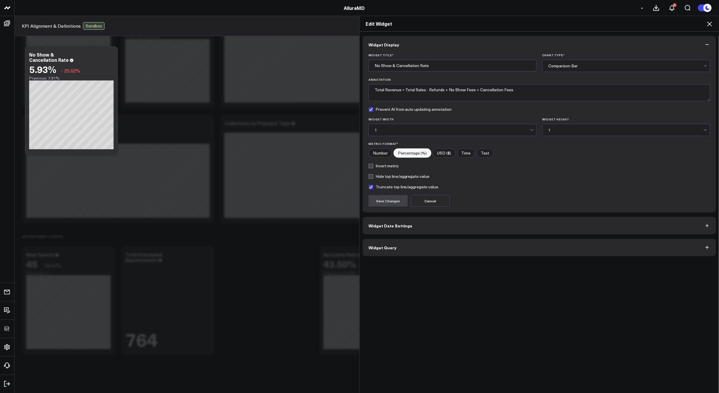
click at [424, 234] on button "Widget Date Settings" at bounding box center [540, 225] width 354 height 17
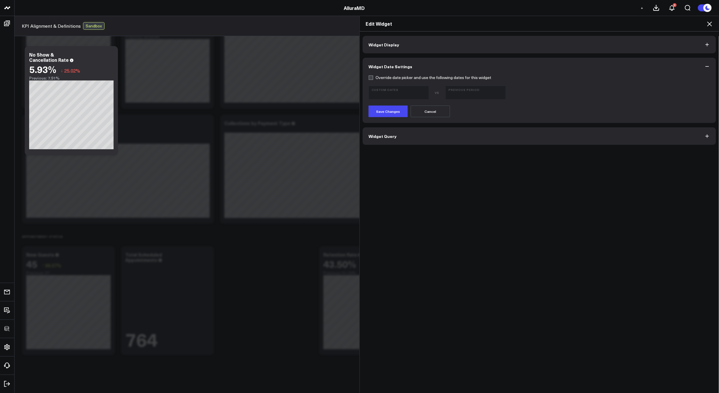
click at [393, 129] on button "Widget Query" at bounding box center [540, 135] width 354 height 17
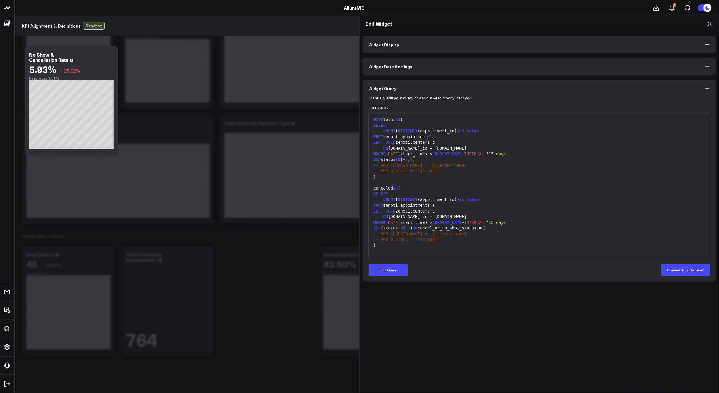
click at [526, 194] on div "SELECT" at bounding box center [539, 194] width 335 height 6
click at [526, 193] on div "SELECT" at bounding box center [539, 194] width 335 height 6
click at [512, 194] on div "SELECT" at bounding box center [539, 194] width 335 height 6
click at [512, 193] on div "SELECT" at bounding box center [539, 194] width 335 height 6
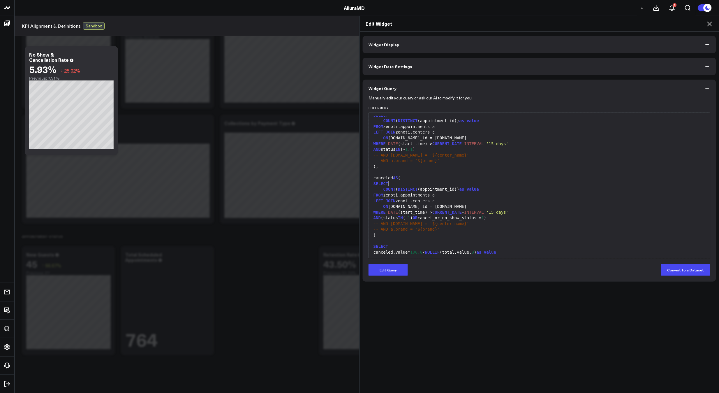
scroll to position [17, 0]
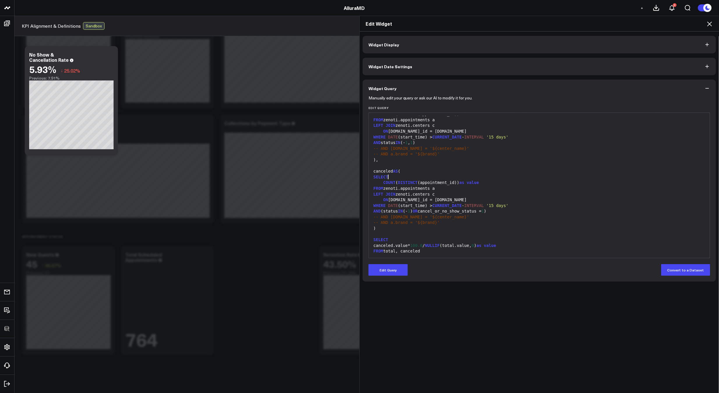
click at [708, 24] on icon at bounding box center [709, 23] width 7 height 7
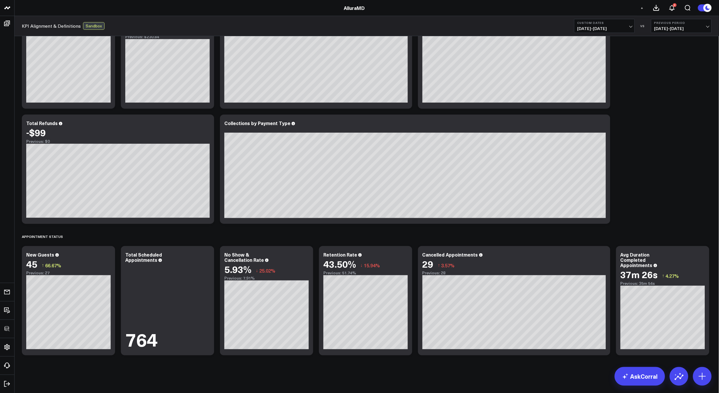
click at [621, 190] on div "Revenue Summary Modify via AI Copy link to widget Ask support Remove Create lin…" at bounding box center [367, 169] width 696 height 378
